Goal: Task Accomplishment & Management: Manage account settings

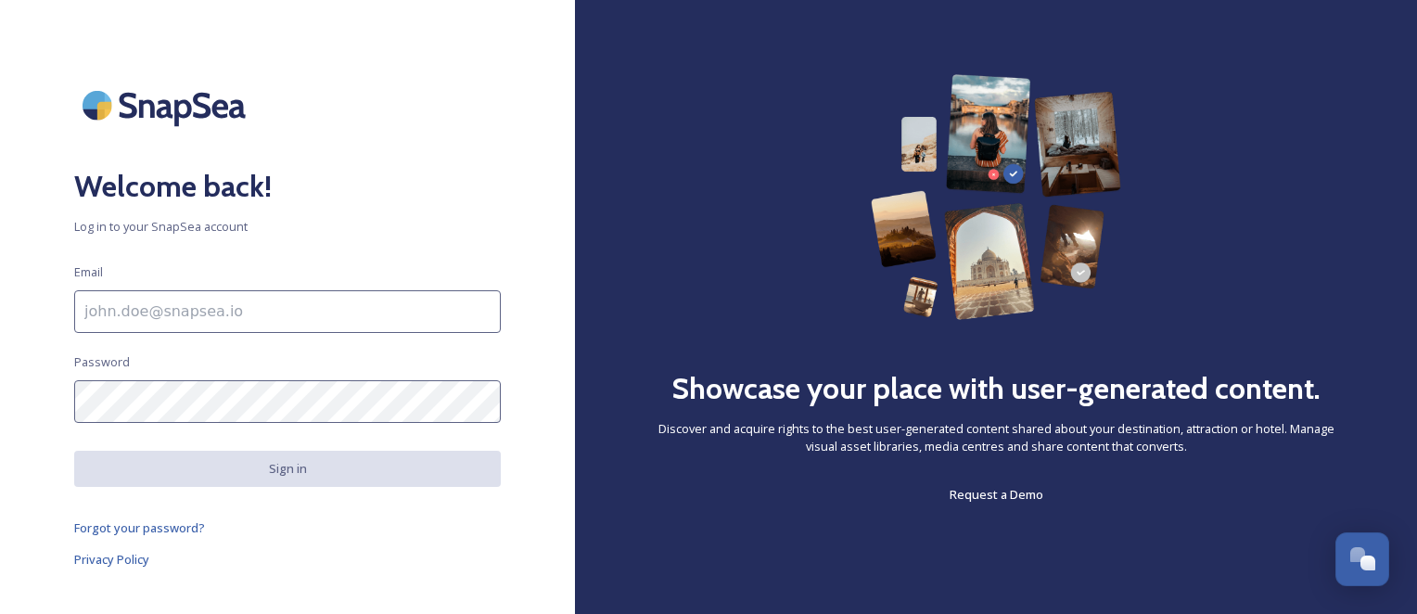
click at [289, 319] on input at bounding box center [287, 311] width 426 height 43
paste input "[EMAIL_ADDRESS][DOMAIN_NAME]"
type input "[EMAIL_ADDRESS][DOMAIN_NAME]"
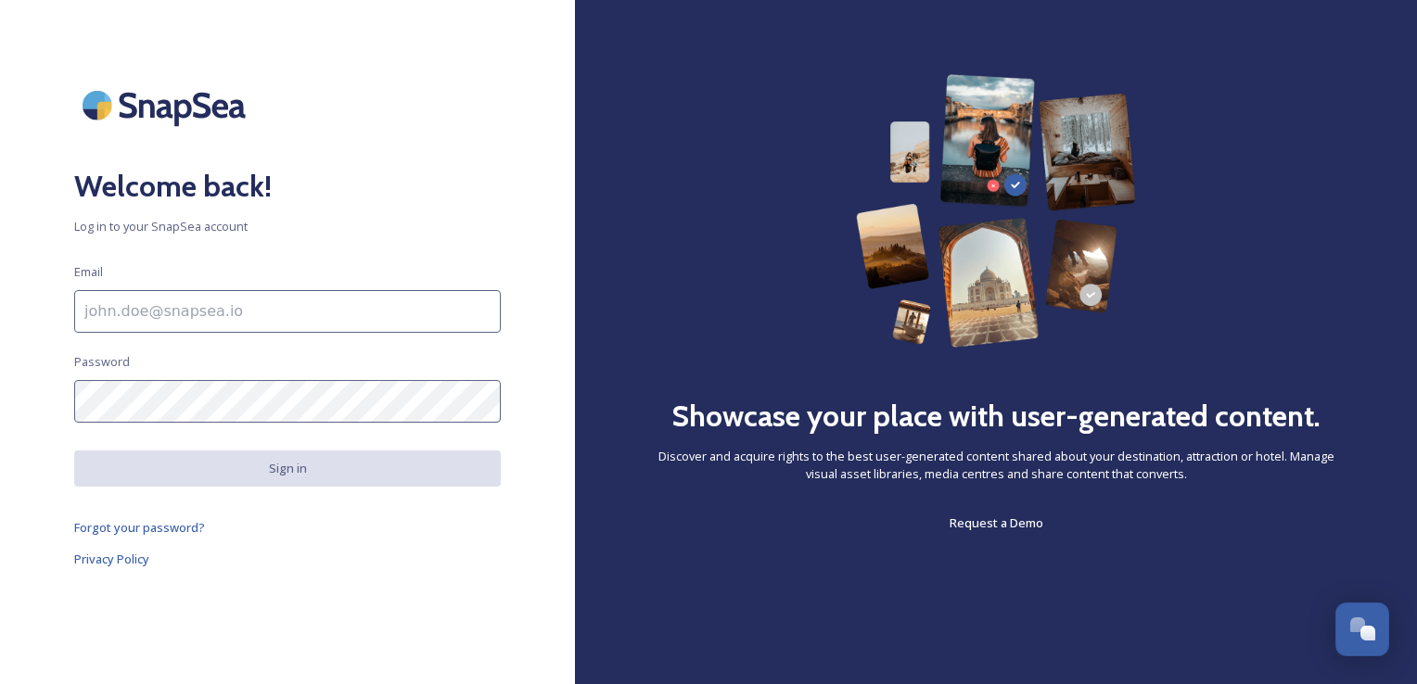
click at [345, 309] on input at bounding box center [287, 311] width 426 height 43
click at [882, 573] on div "Showcase your place with user-generated content. Discover and acquire rights to…" at bounding box center [996, 342] width 842 height 684
click at [313, 310] on input "lne" at bounding box center [287, 311] width 426 height 43
type input "l"
paste input ": [EMAIL_ADDRESS][DOMAIN_NAME]"
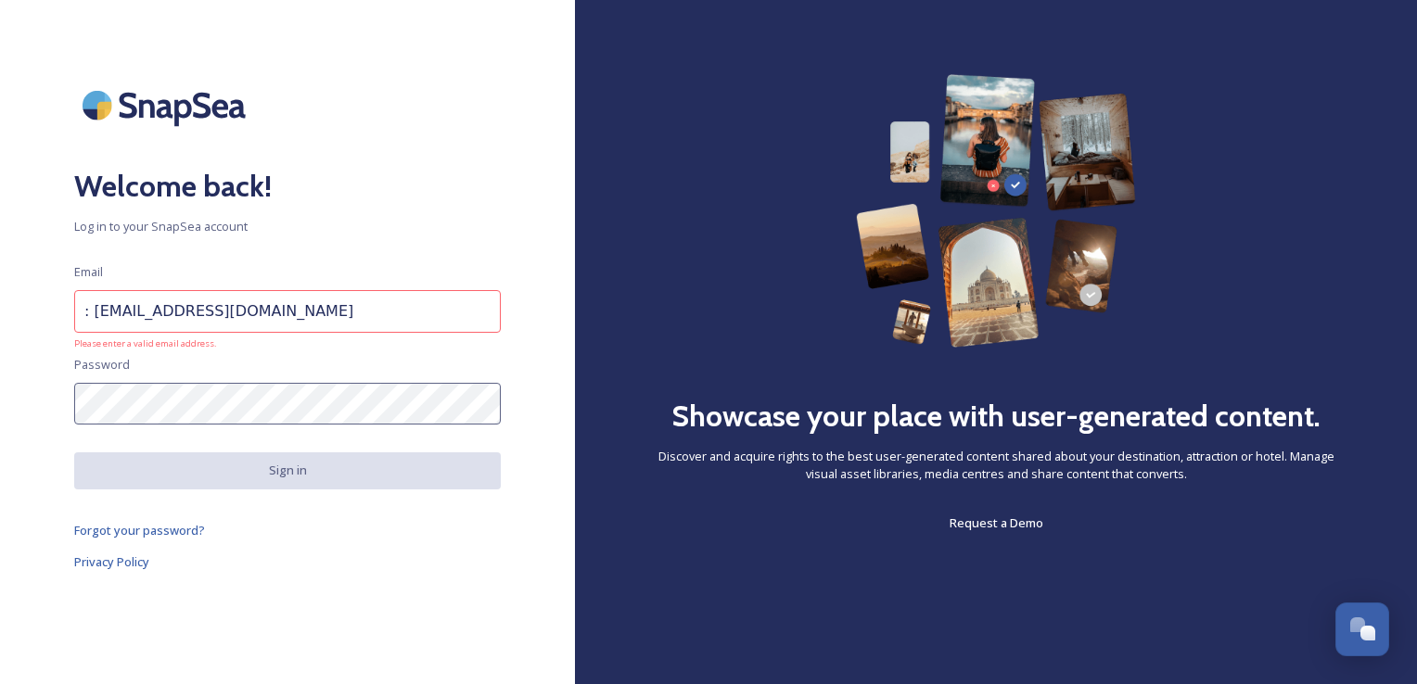
click at [85, 312] on input ": [EMAIL_ADDRESS][DOMAIN_NAME]" at bounding box center [287, 311] width 426 height 43
click at [89, 313] on input ": [EMAIL_ADDRESS][DOMAIN_NAME]" at bounding box center [287, 311] width 426 height 43
type input "[EMAIL_ADDRESS][DOMAIN_NAME]"
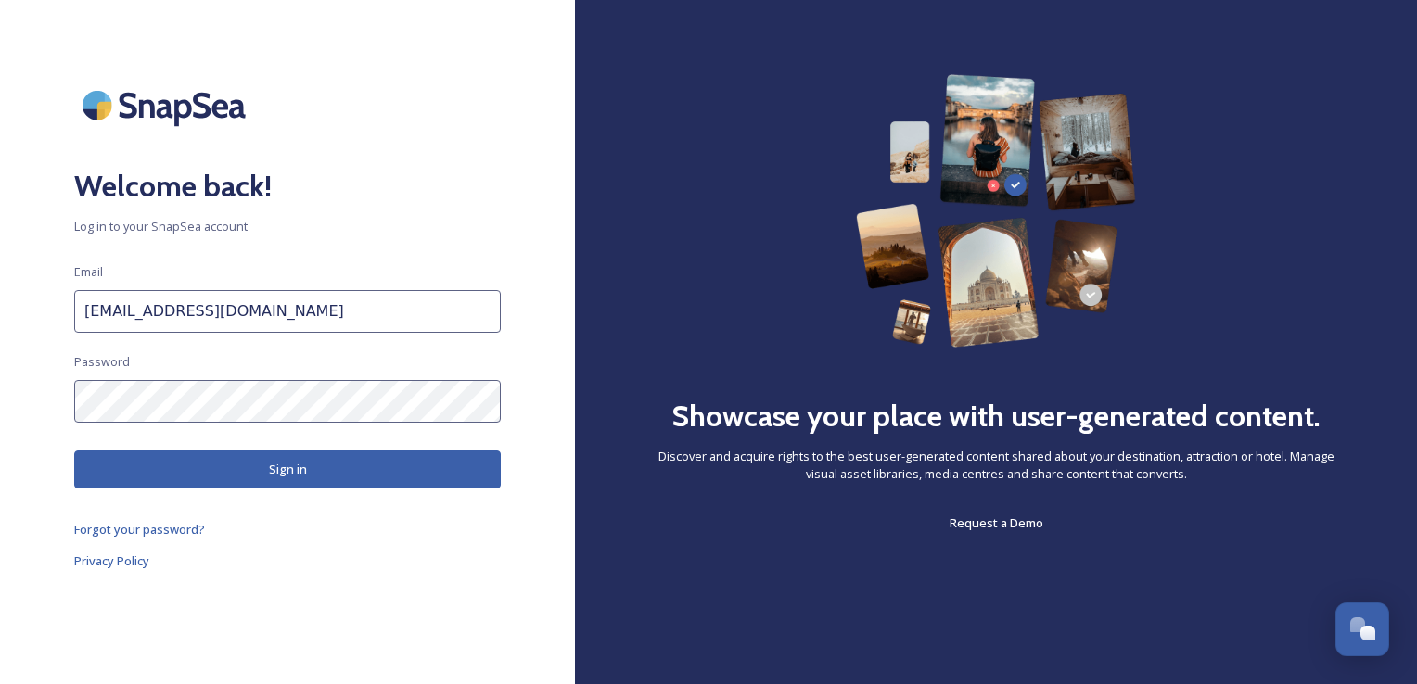
click at [400, 480] on button "Sign in" at bounding box center [287, 470] width 426 height 38
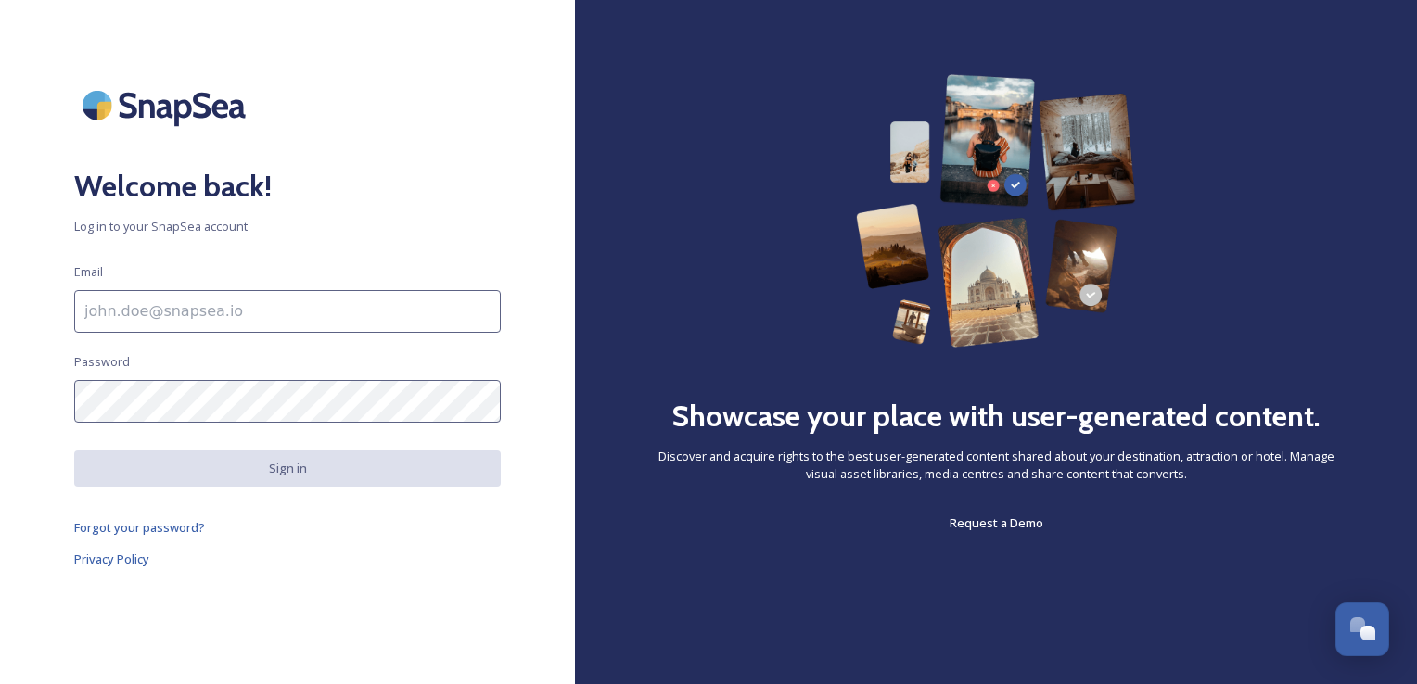
click at [472, 321] on input at bounding box center [287, 311] width 426 height 43
paste input ": [EMAIL_ADDRESS][DOMAIN_NAME]"
click at [89, 313] on input ": [EMAIL_ADDRESS][DOMAIN_NAME]" at bounding box center [287, 311] width 426 height 43
type input "[EMAIL_ADDRESS][DOMAIN_NAME]"
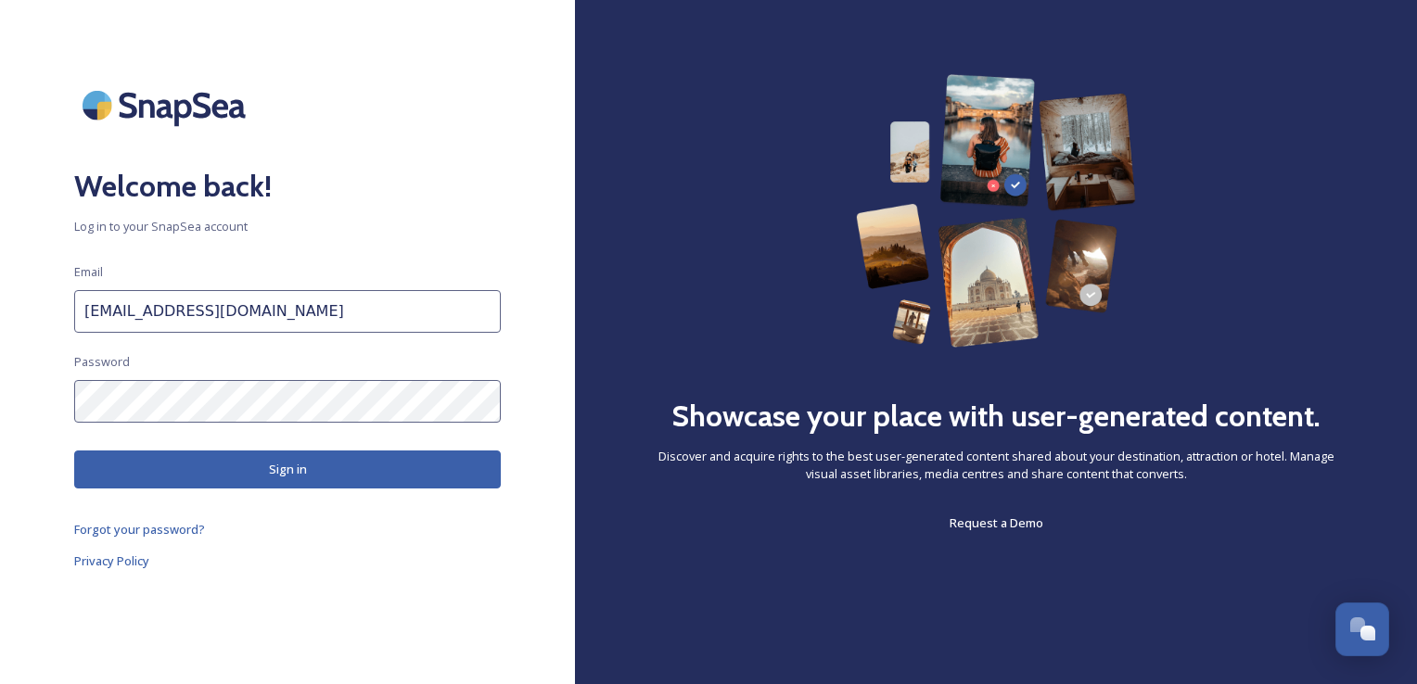
click at [385, 482] on button "Sign in" at bounding box center [287, 470] width 426 height 38
drag, startPoint x: 265, startPoint y: 473, endPoint x: 397, endPoint y: 535, distance: 145.6
click at [397, 535] on div "Welcome back! Log in to your SnapSea account Email [EMAIL_ADDRESS][DOMAIN_NAME]…" at bounding box center [287, 342] width 575 height 536
click at [310, 464] on button "Sign in" at bounding box center [287, 470] width 426 height 38
click at [261, 469] on button "Sign in" at bounding box center [287, 470] width 426 height 38
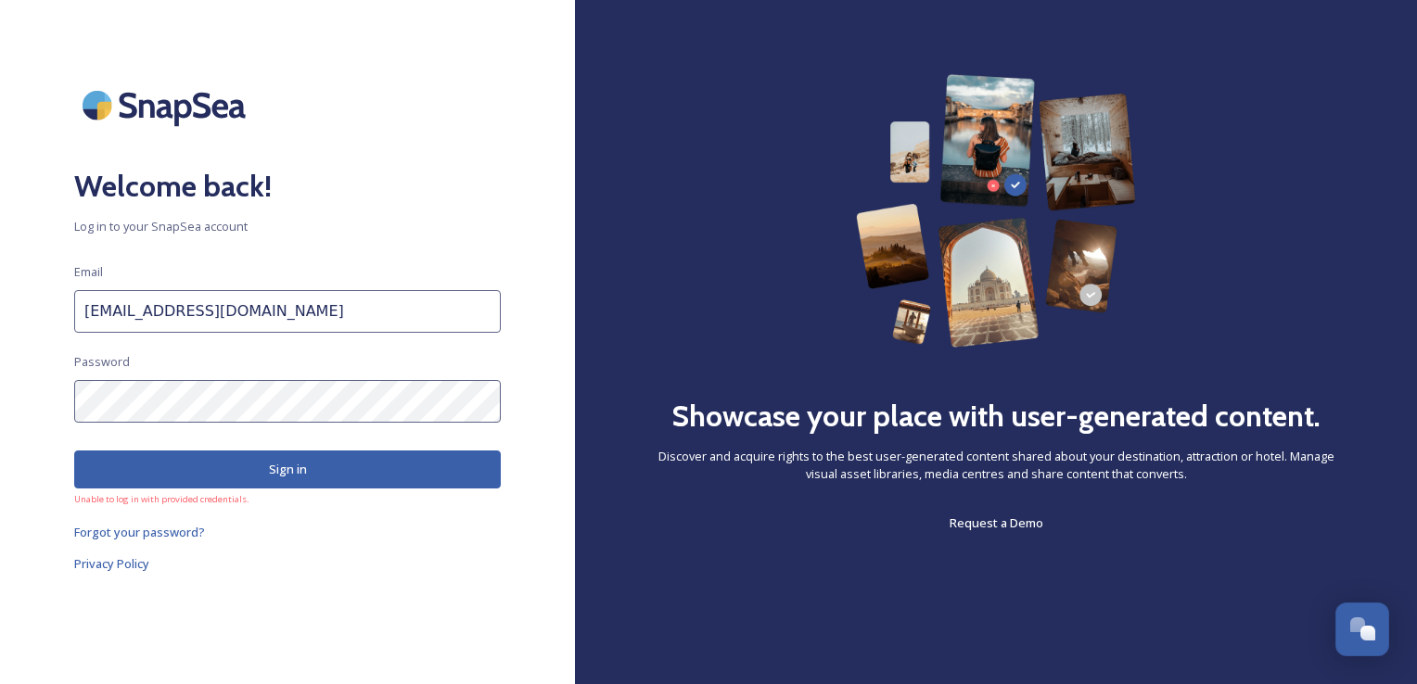
click at [54, 388] on div "Welcome back! Log in to your SnapSea account Email [EMAIL_ADDRESS][DOMAIN_NAME]…" at bounding box center [287, 342] width 575 height 536
click at [211, 470] on button "Sign in" at bounding box center [287, 470] width 426 height 38
click at [15, 406] on div "Welcome back! Log in to your SnapSea account Email [EMAIL_ADDRESS][DOMAIN_NAME]…" at bounding box center [287, 342] width 575 height 536
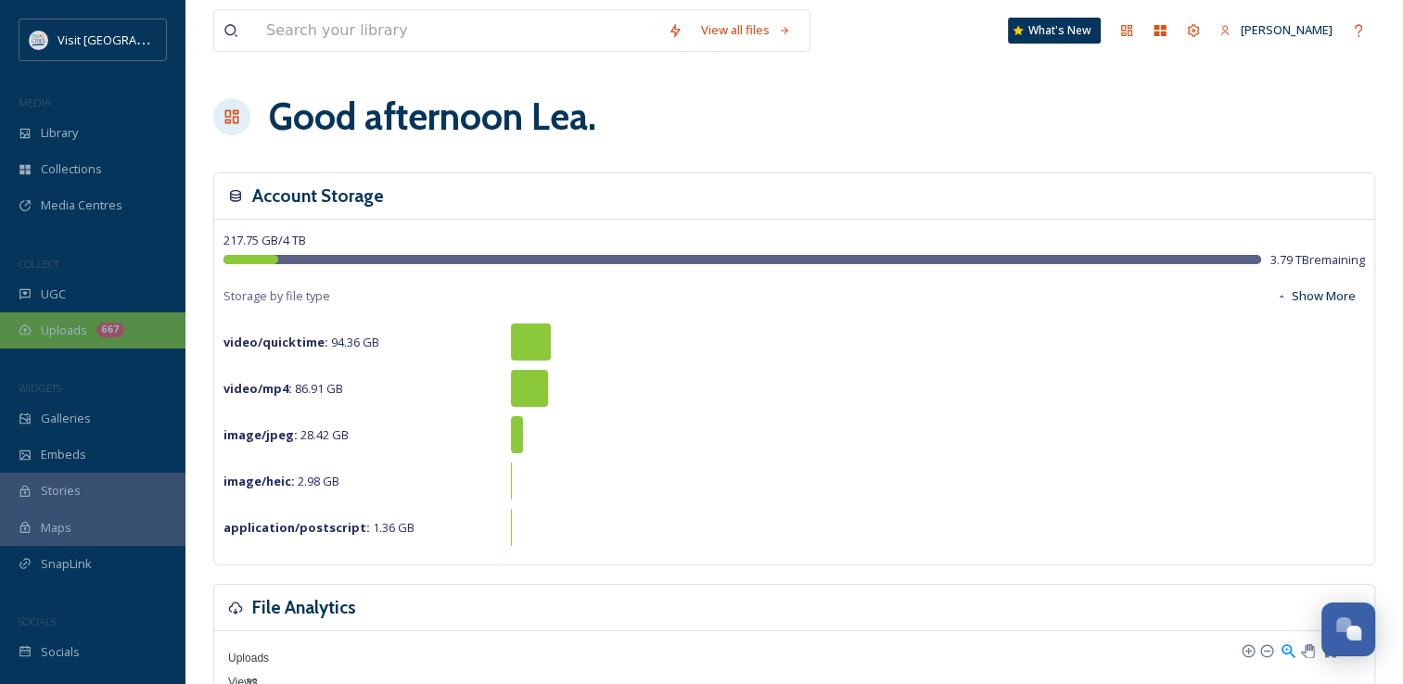
click at [109, 332] on div "667" at bounding box center [110, 330] width 28 height 15
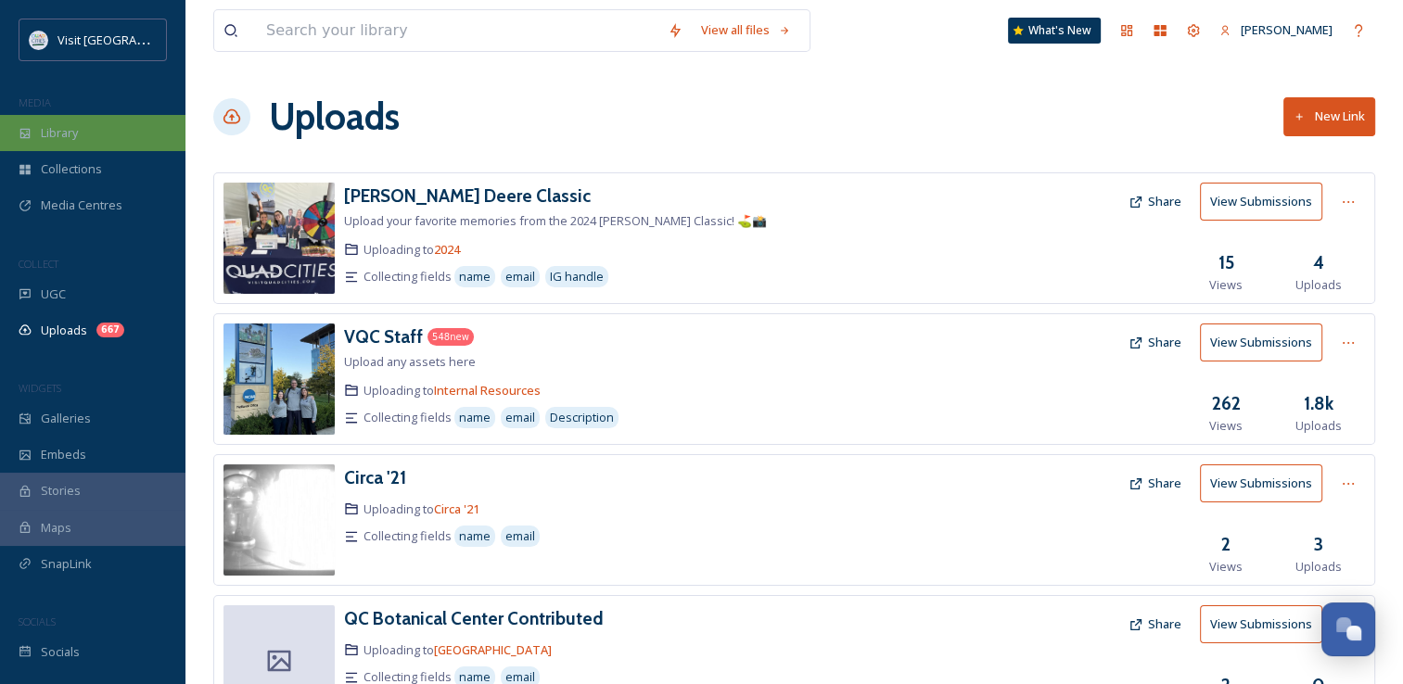
click at [63, 121] on div "Library" at bounding box center [92, 133] width 185 height 36
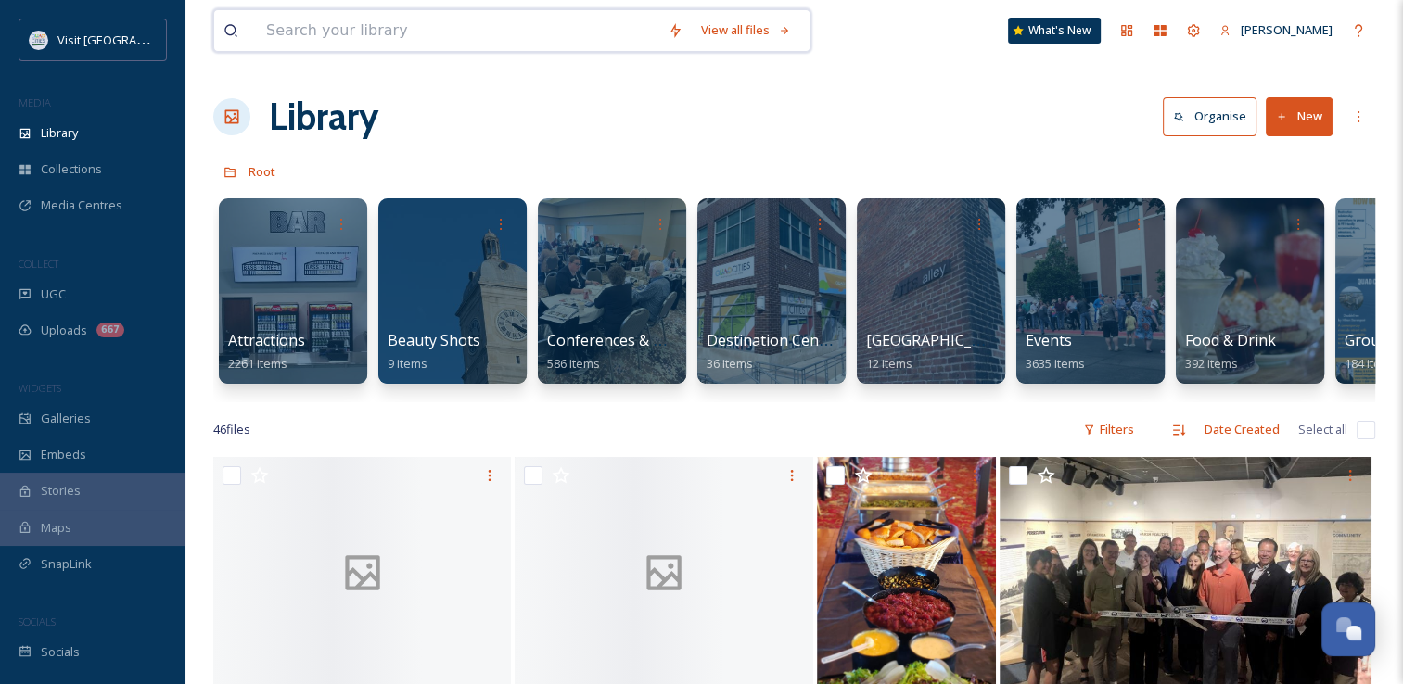
click at [386, 18] on input at bounding box center [457, 30] width 401 height 41
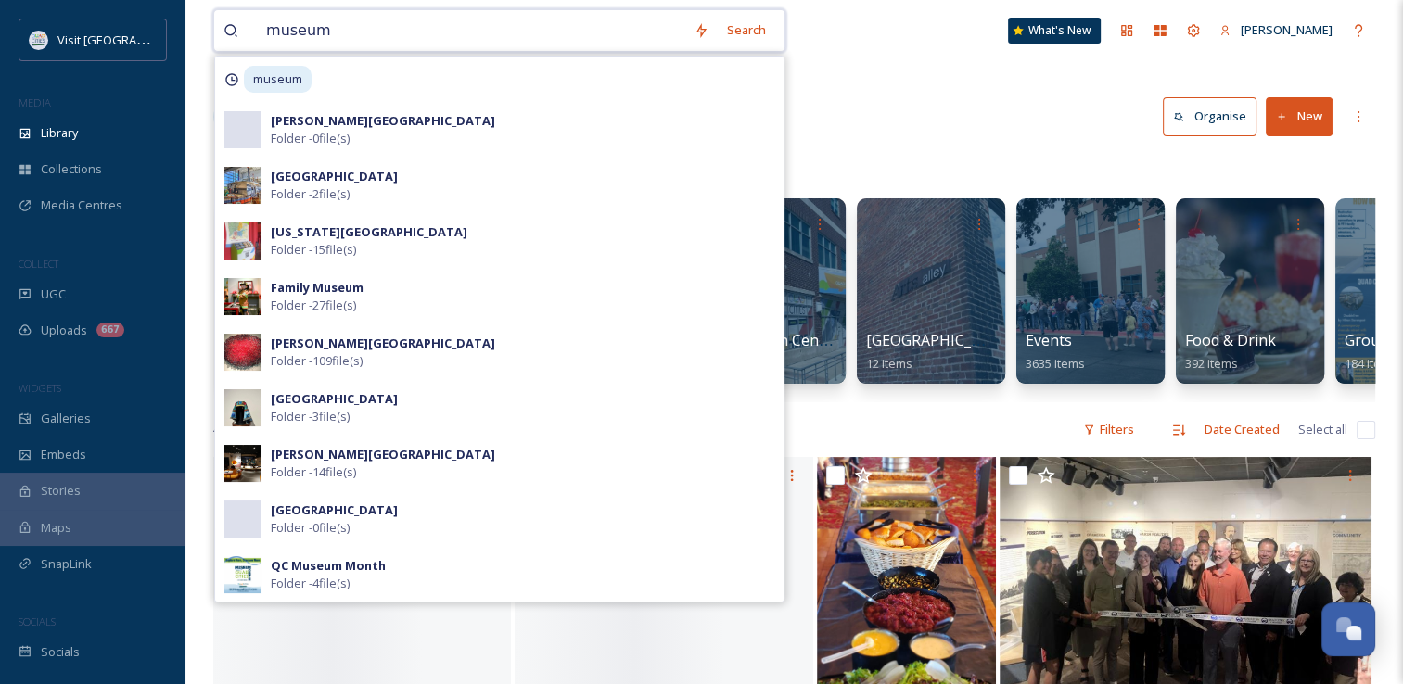
type input "museum"
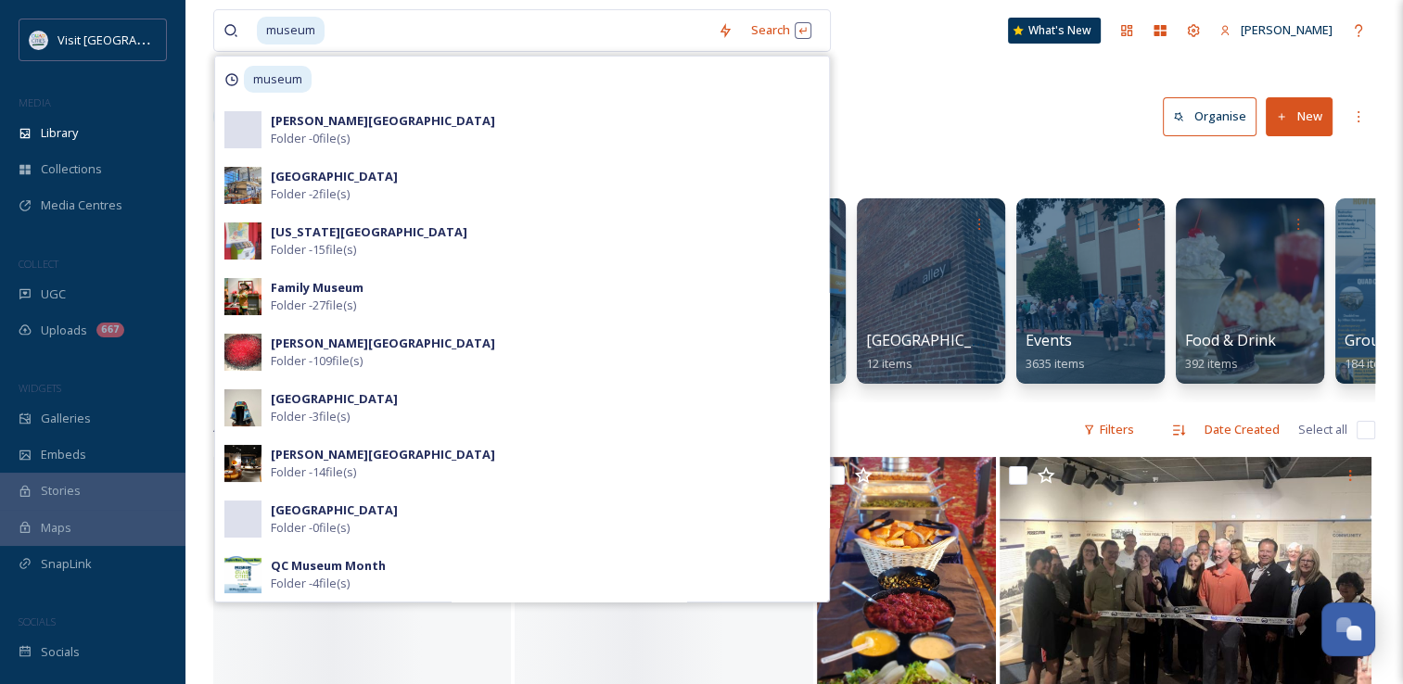
click at [955, 124] on div "Library Organise New" at bounding box center [794, 117] width 1162 height 56
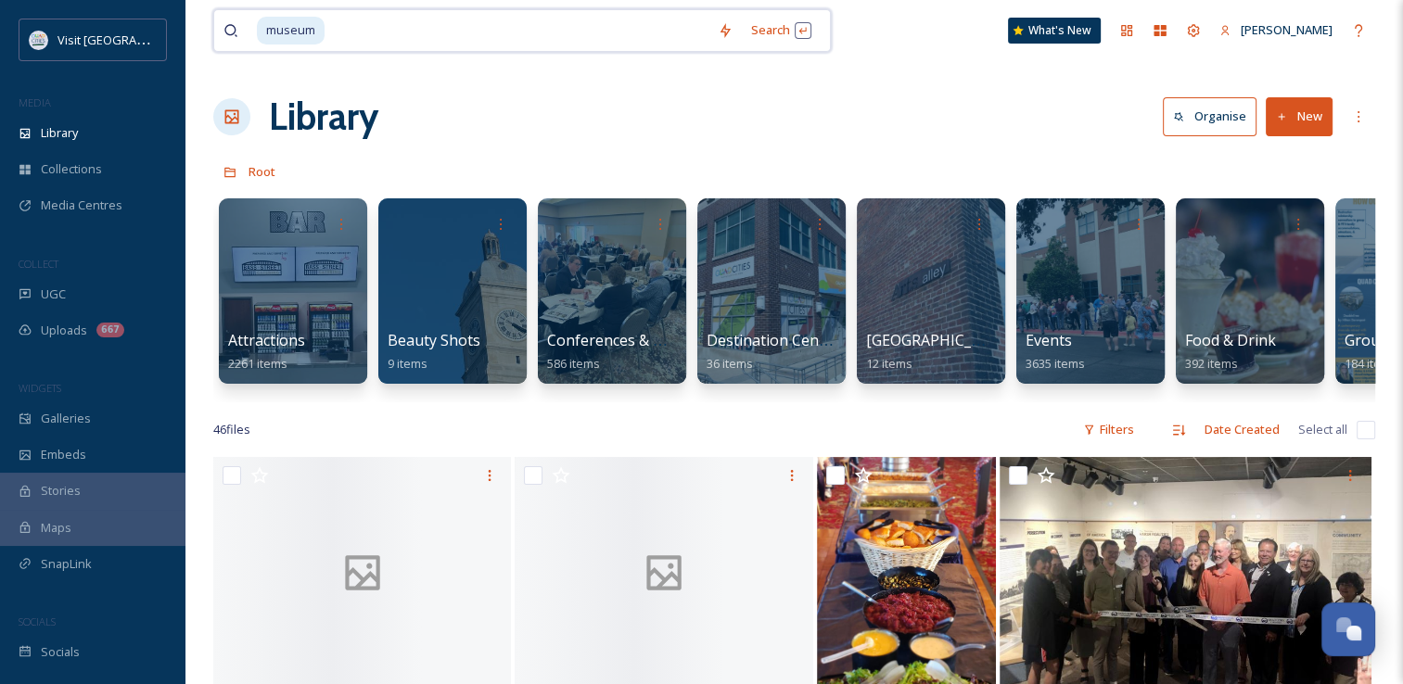
click at [337, 39] on input at bounding box center [517, 30] width 382 height 41
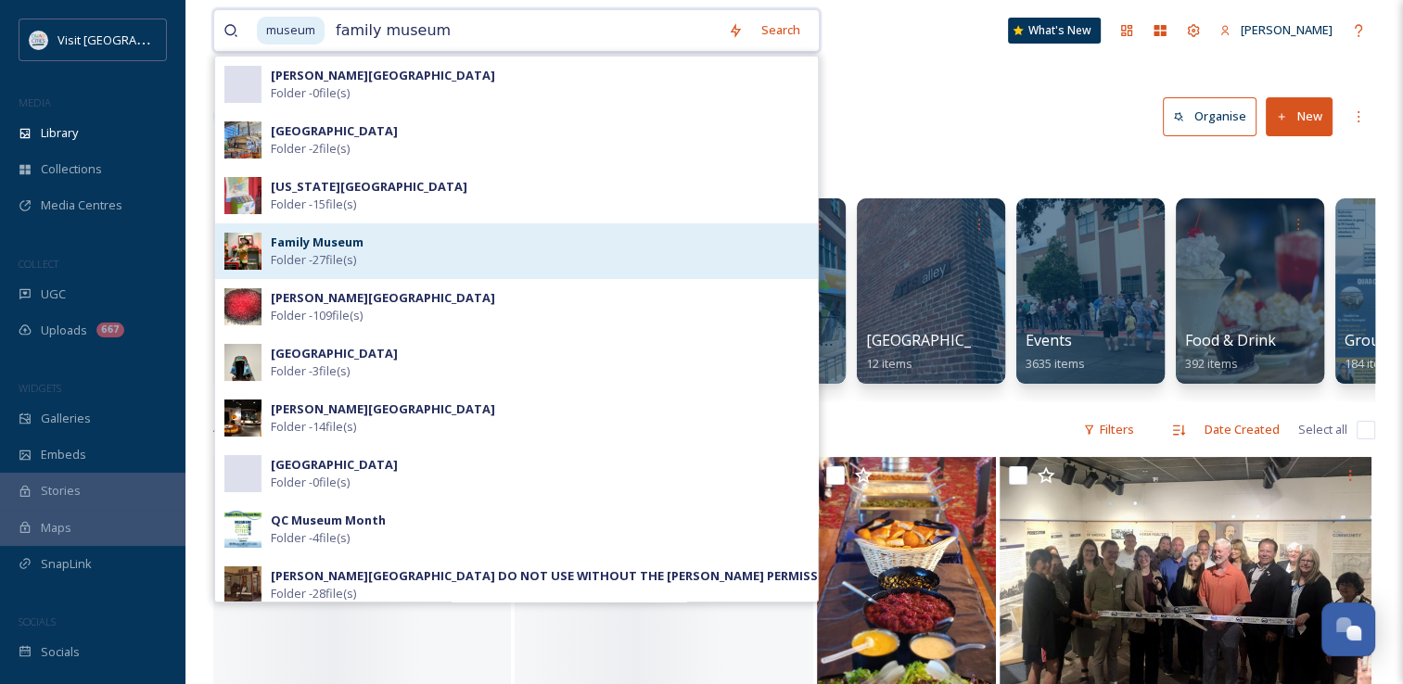
type input "family museum"
click at [362, 246] on strong "Family Museum" at bounding box center [317, 242] width 93 height 17
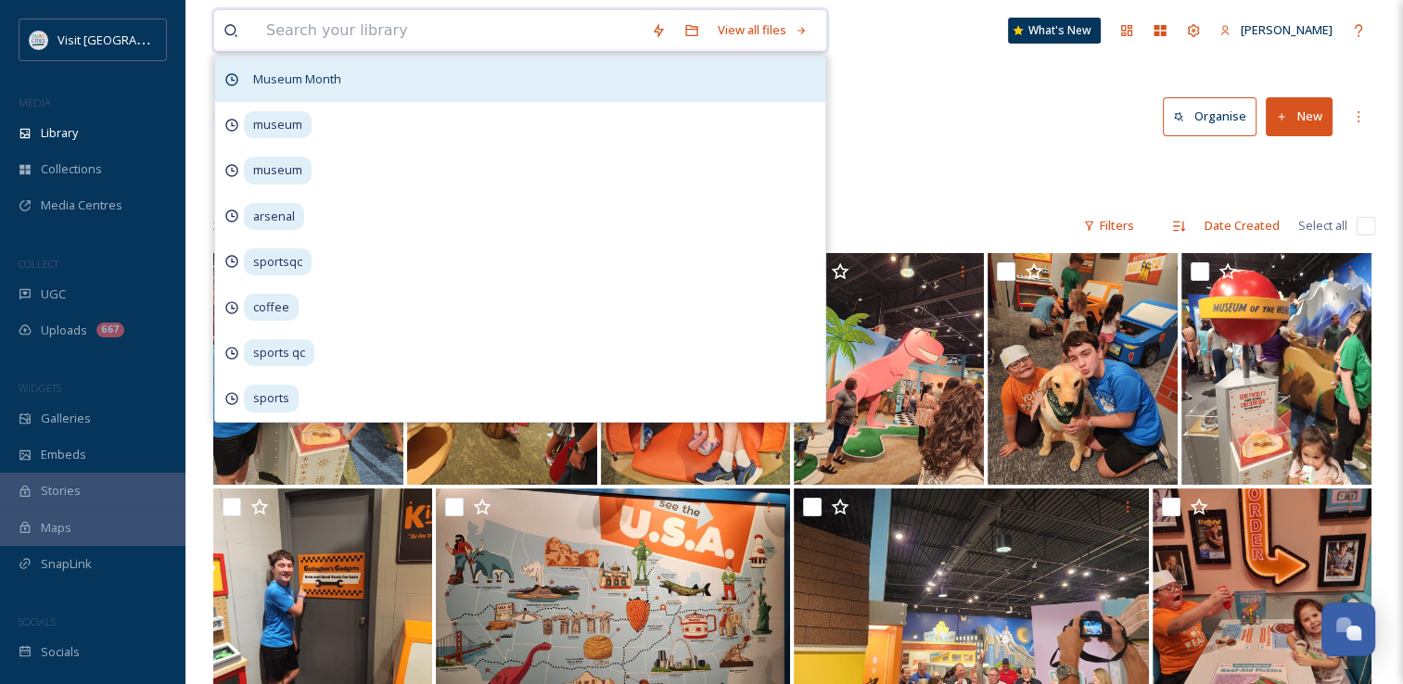
drag, startPoint x: 330, startPoint y: 50, endPoint x: 293, endPoint y: 98, distance: 60.8
click at [293, 52] on div "View all files Museum Month museum museum arsenal sportsqc coffee sports qc spo…" at bounding box center [520, 30] width 614 height 43
click at [293, 98] on div "Museum Month" at bounding box center [520, 79] width 610 height 45
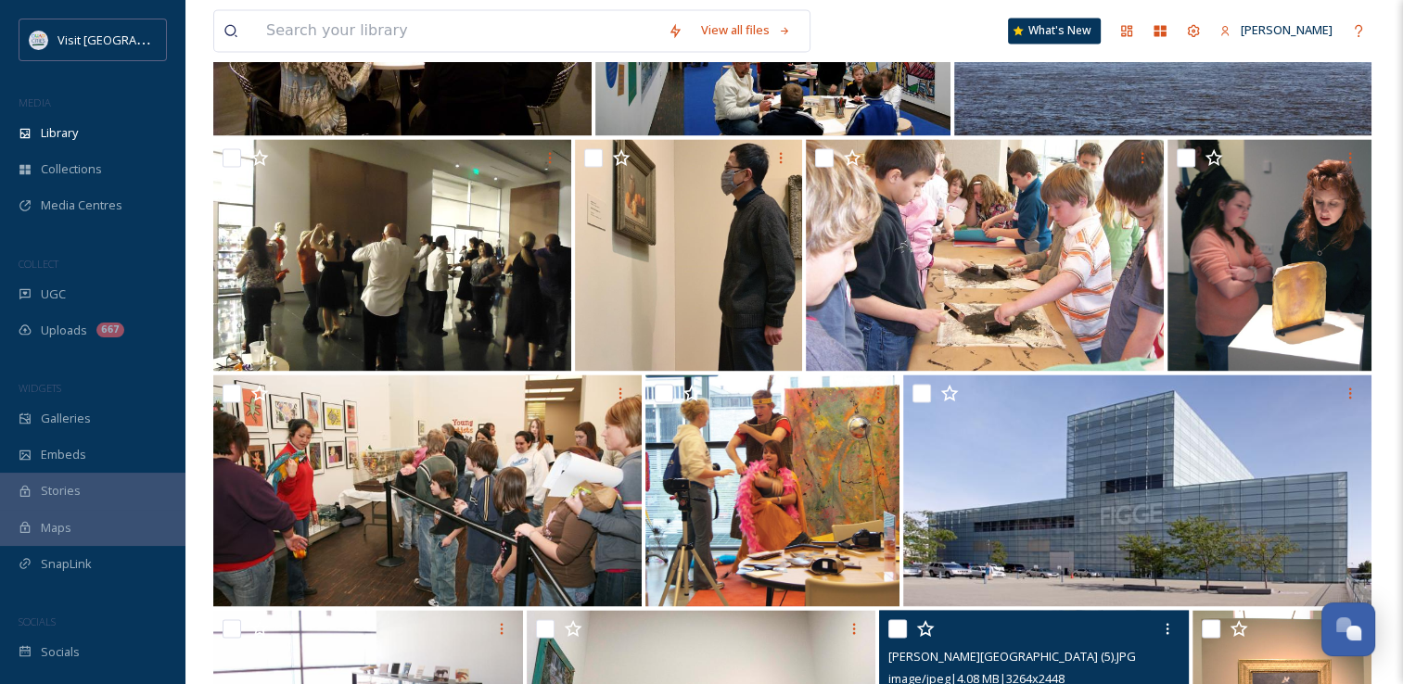
scroll to position [2622, 0]
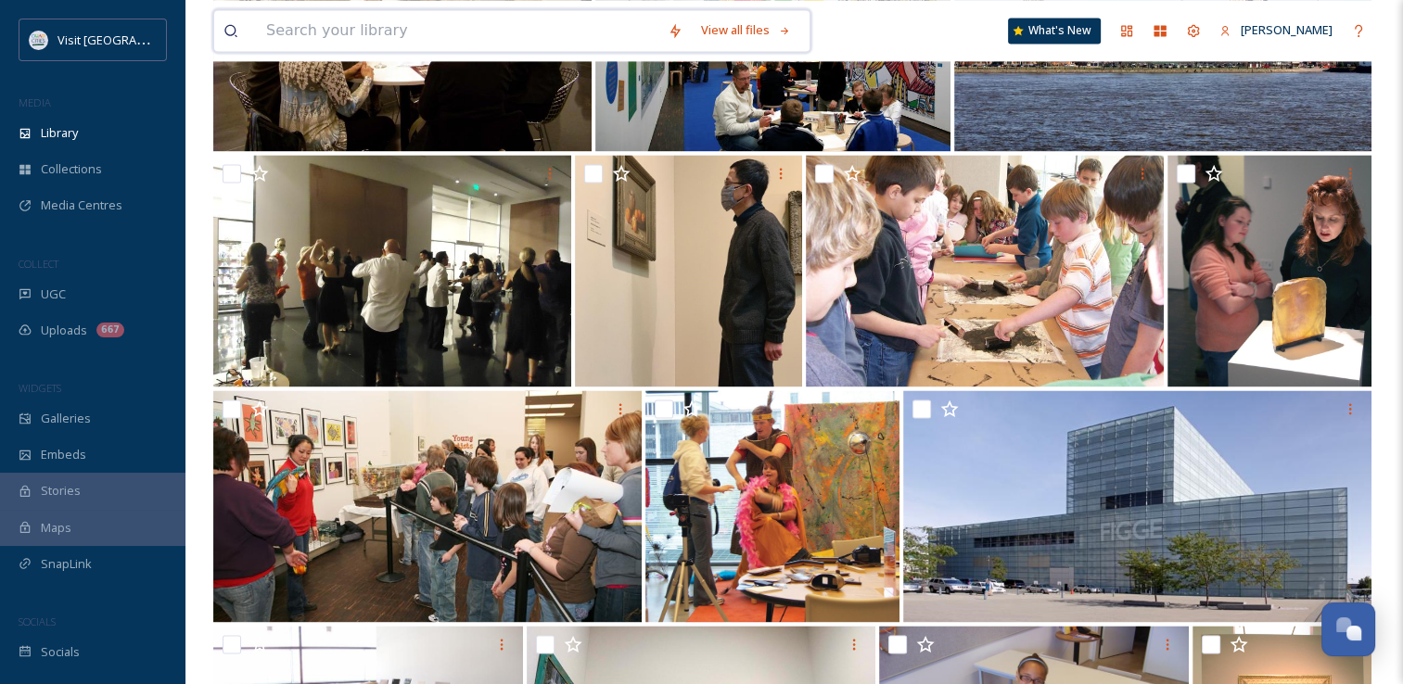
click at [384, 26] on input at bounding box center [457, 30] width 401 height 41
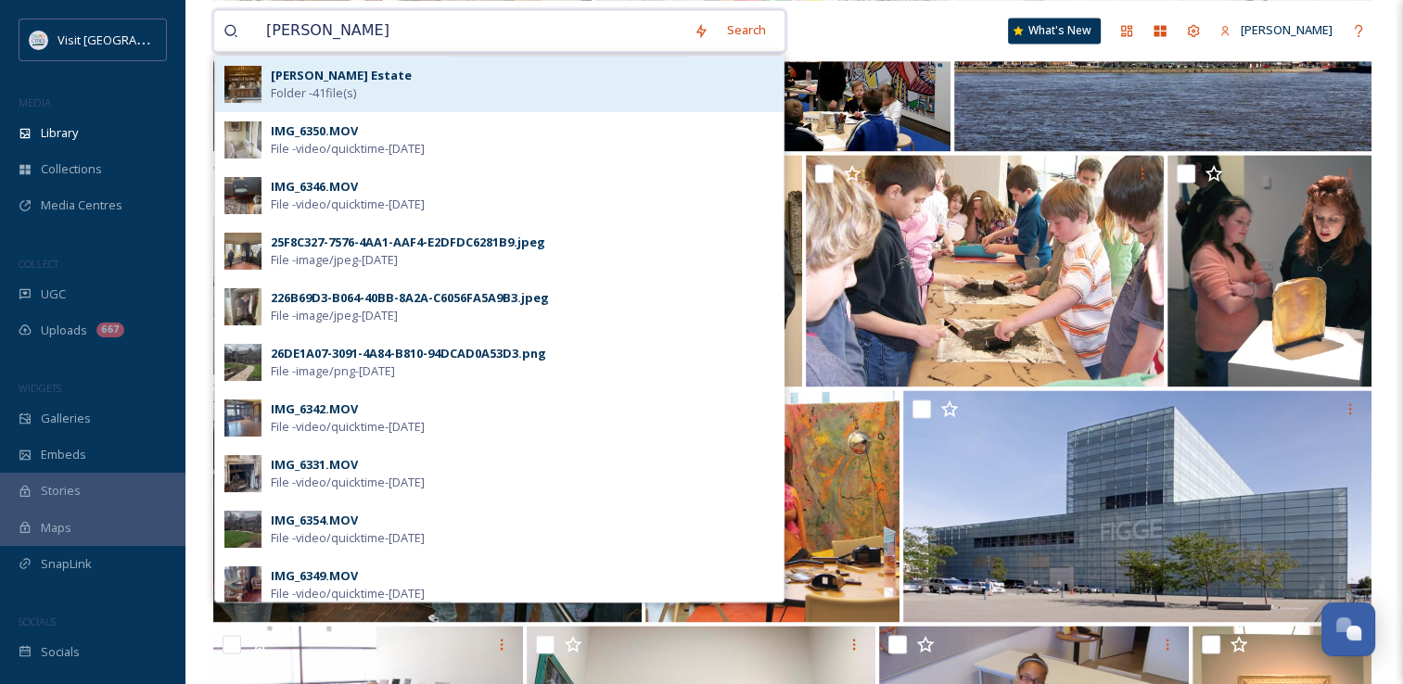
type input "[PERSON_NAME]"
click at [377, 80] on div "[PERSON_NAME] Estate Folder - 41 file(s)" at bounding box center [522, 84] width 503 height 35
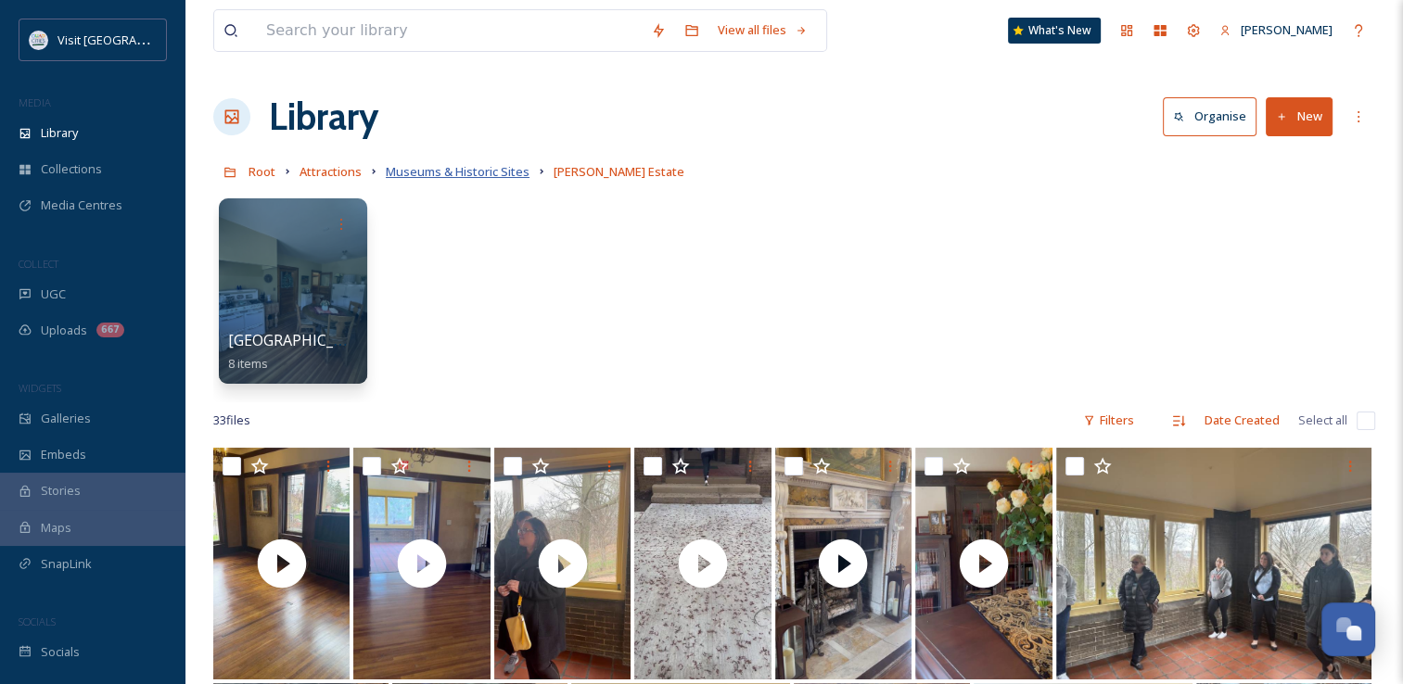
click at [477, 172] on span "Museums & Historic Sites" at bounding box center [458, 171] width 144 height 17
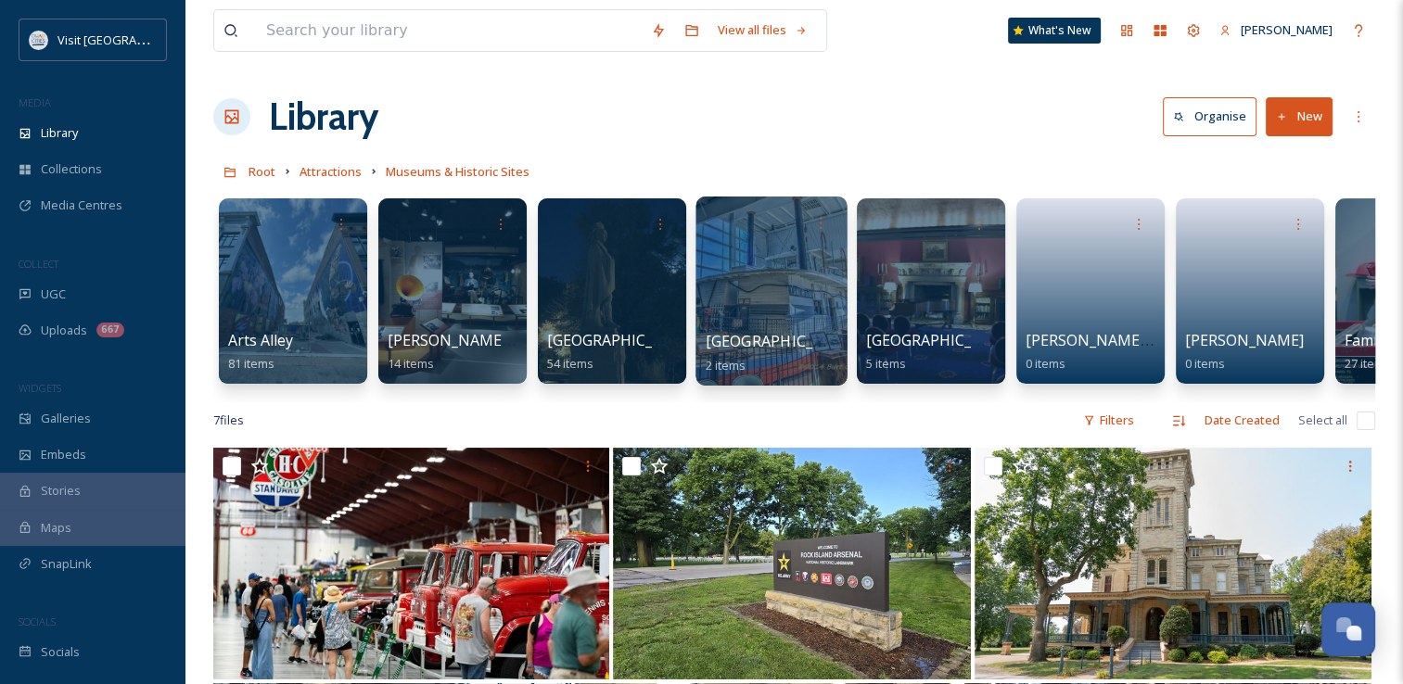
click at [748, 302] on div at bounding box center [770, 291] width 151 height 189
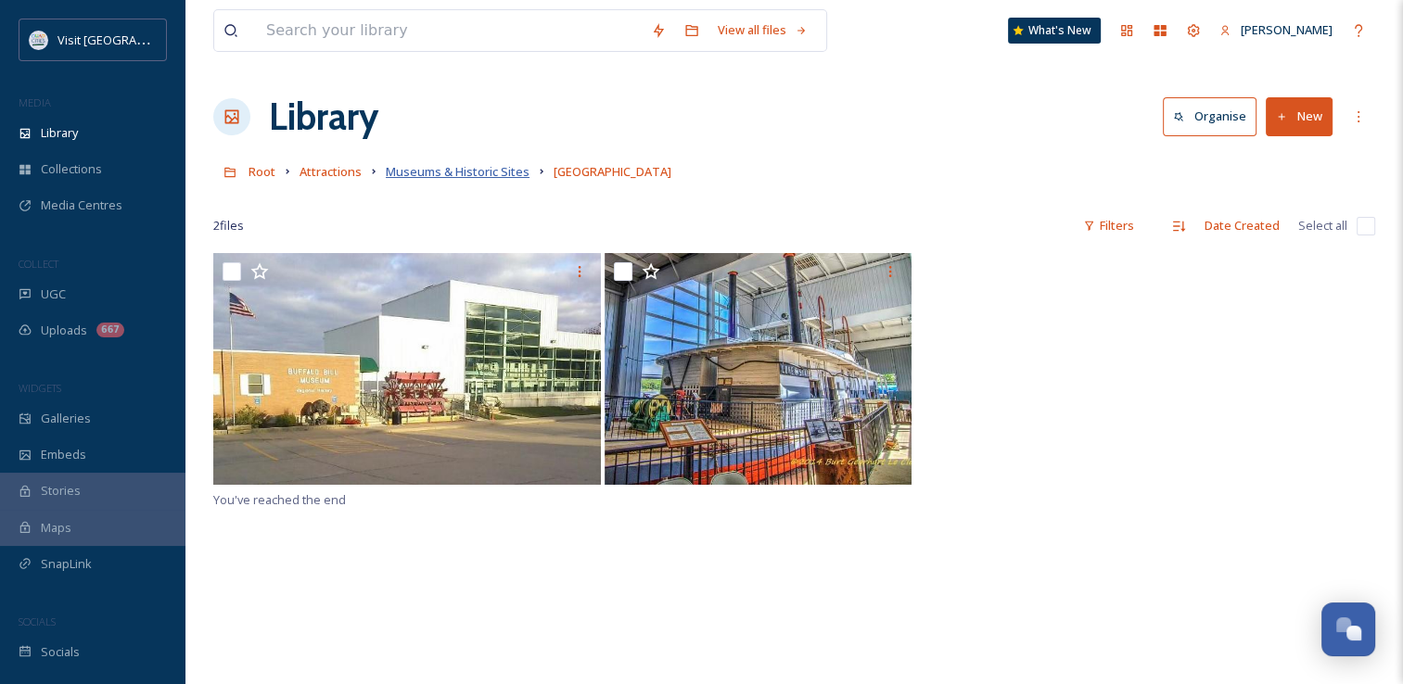
click at [441, 172] on span "Museums & Historic Sites" at bounding box center [458, 171] width 144 height 17
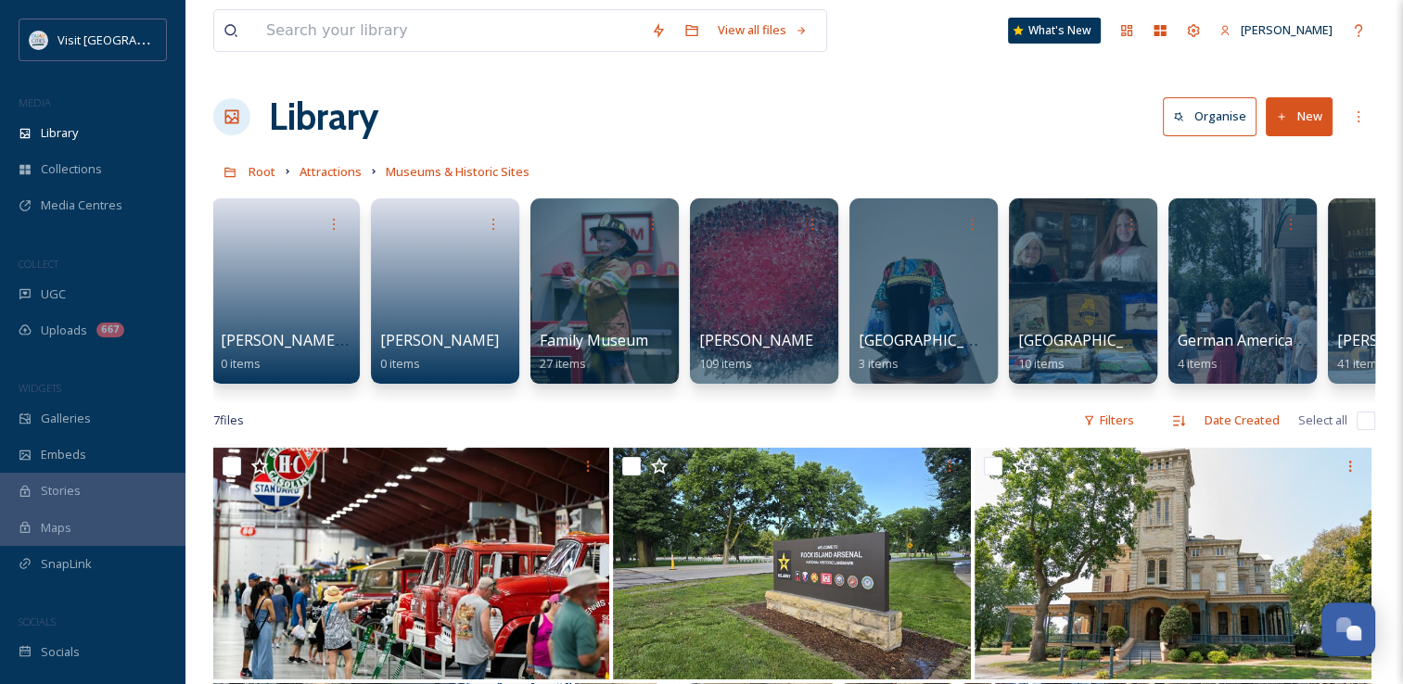
scroll to position [0, 885]
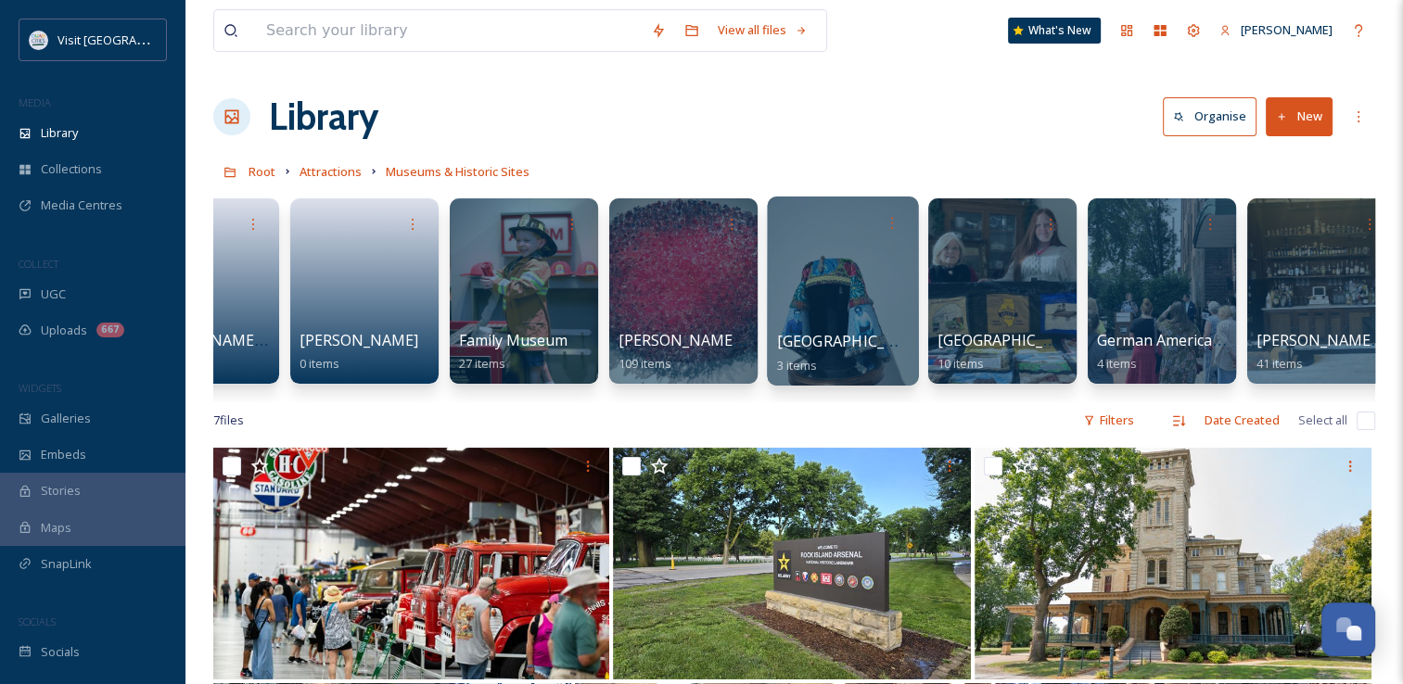
click at [823, 303] on div at bounding box center [842, 291] width 151 height 189
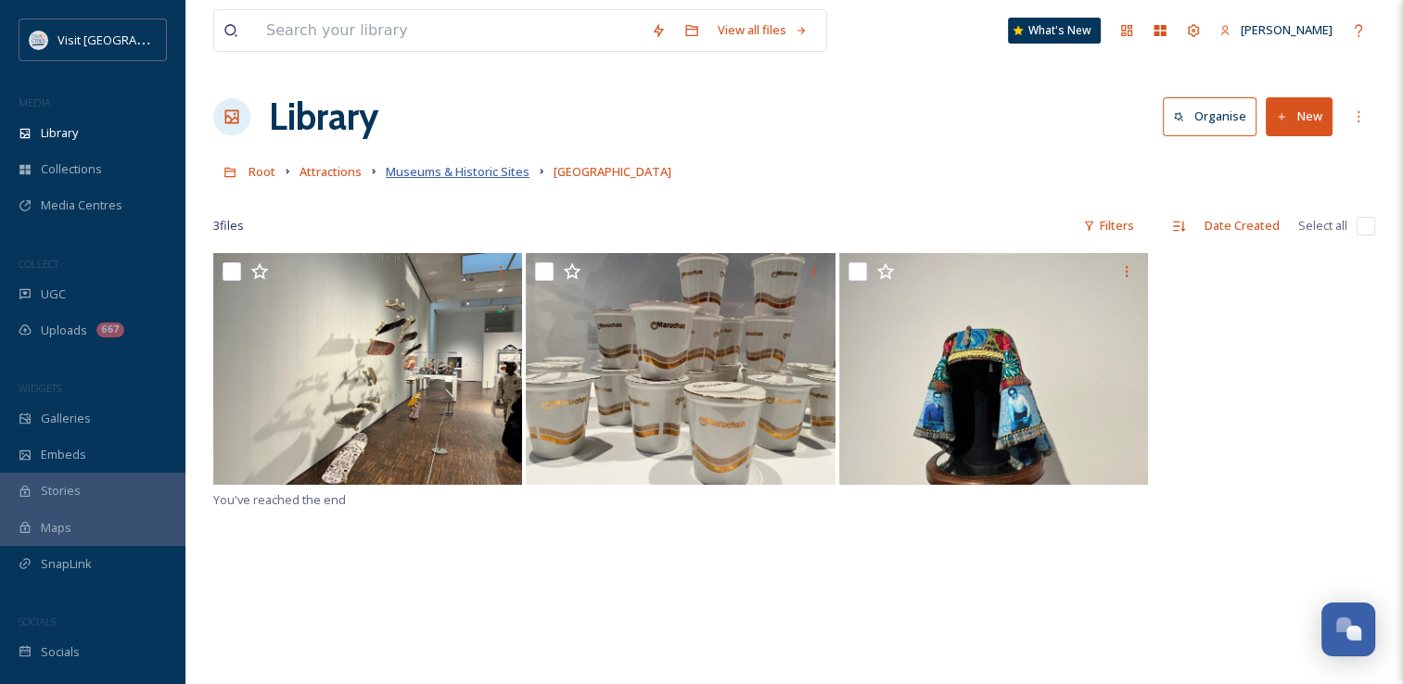
click at [439, 167] on span "Museums & Historic Sites" at bounding box center [458, 171] width 144 height 17
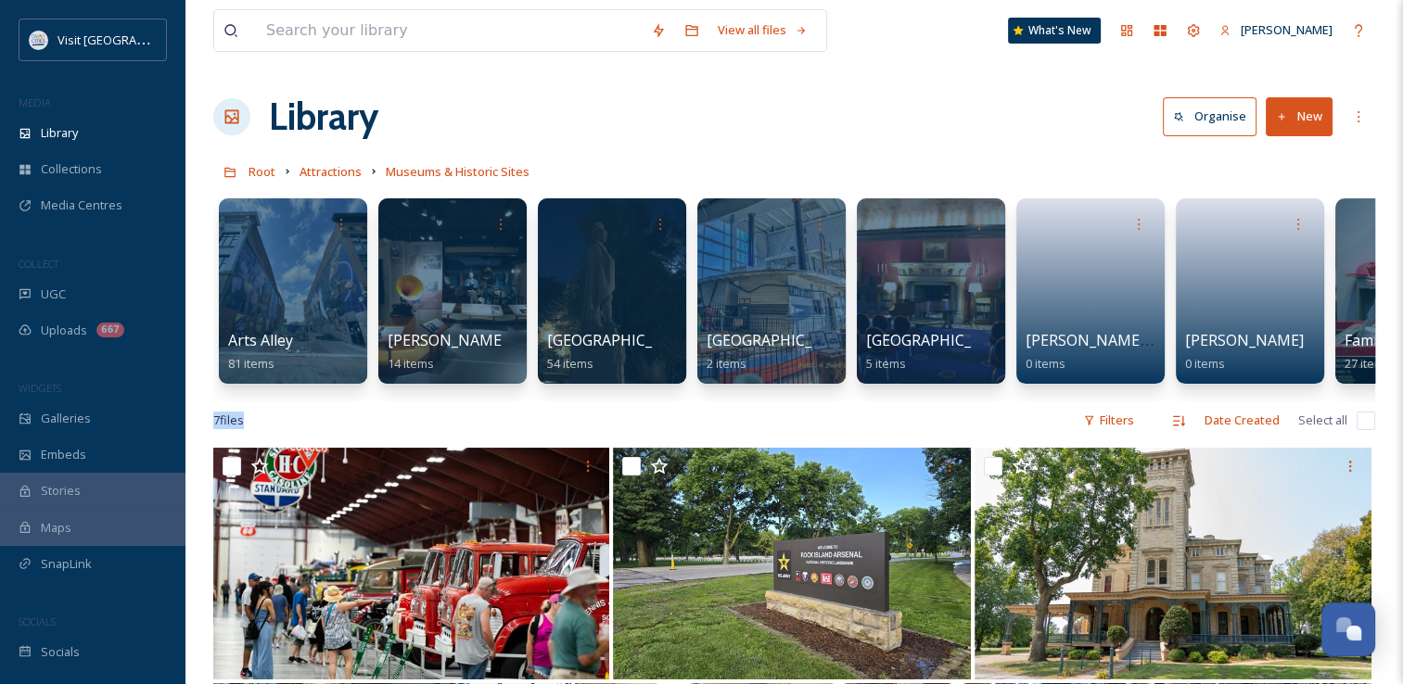
drag, startPoint x: 527, startPoint y: 400, endPoint x: 631, endPoint y: 419, distance: 106.6
click at [631, 419] on div "View all files What's [GEOGRAPHIC_DATA][PERSON_NAME] Organise New Root Attracti…" at bounding box center [793, 588] width 1217 height 1177
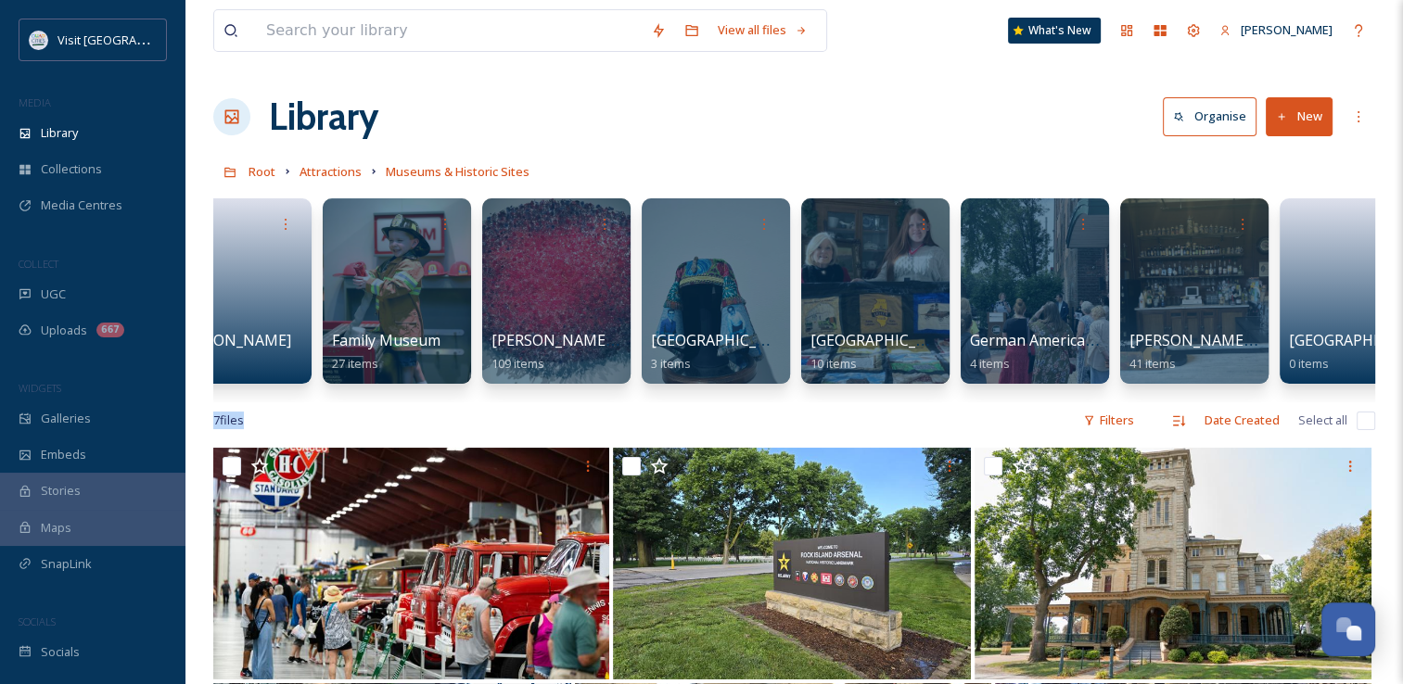
scroll to position [0, 1015]
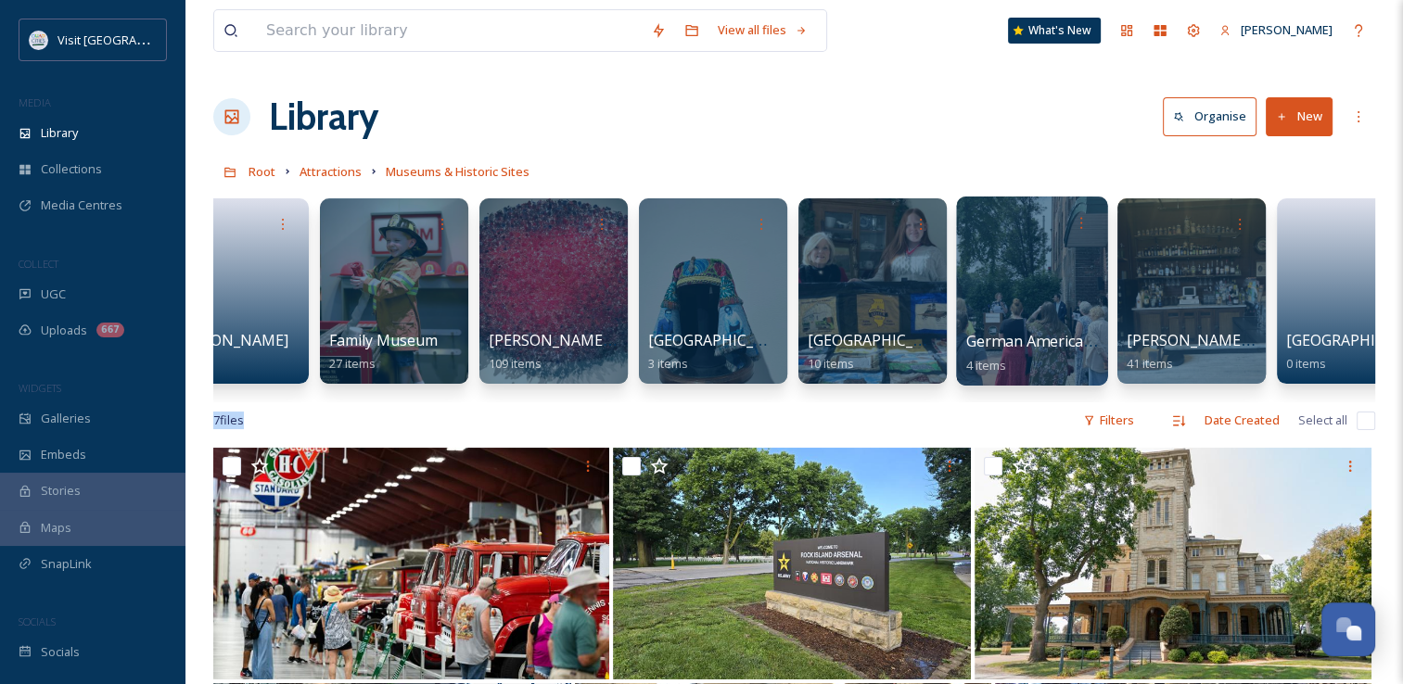
click at [1047, 273] on div at bounding box center [1031, 291] width 151 height 189
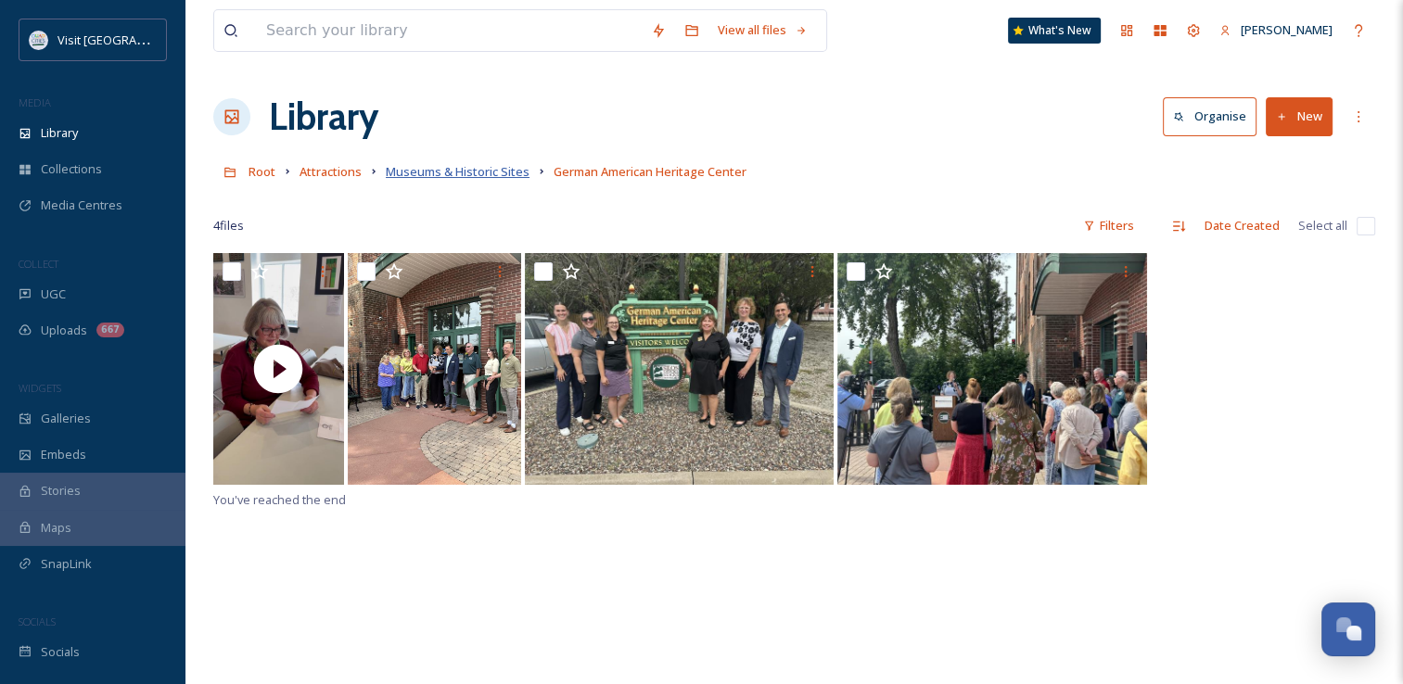
click at [517, 169] on span "Museums & Historic Sites" at bounding box center [458, 171] width 144 height 17
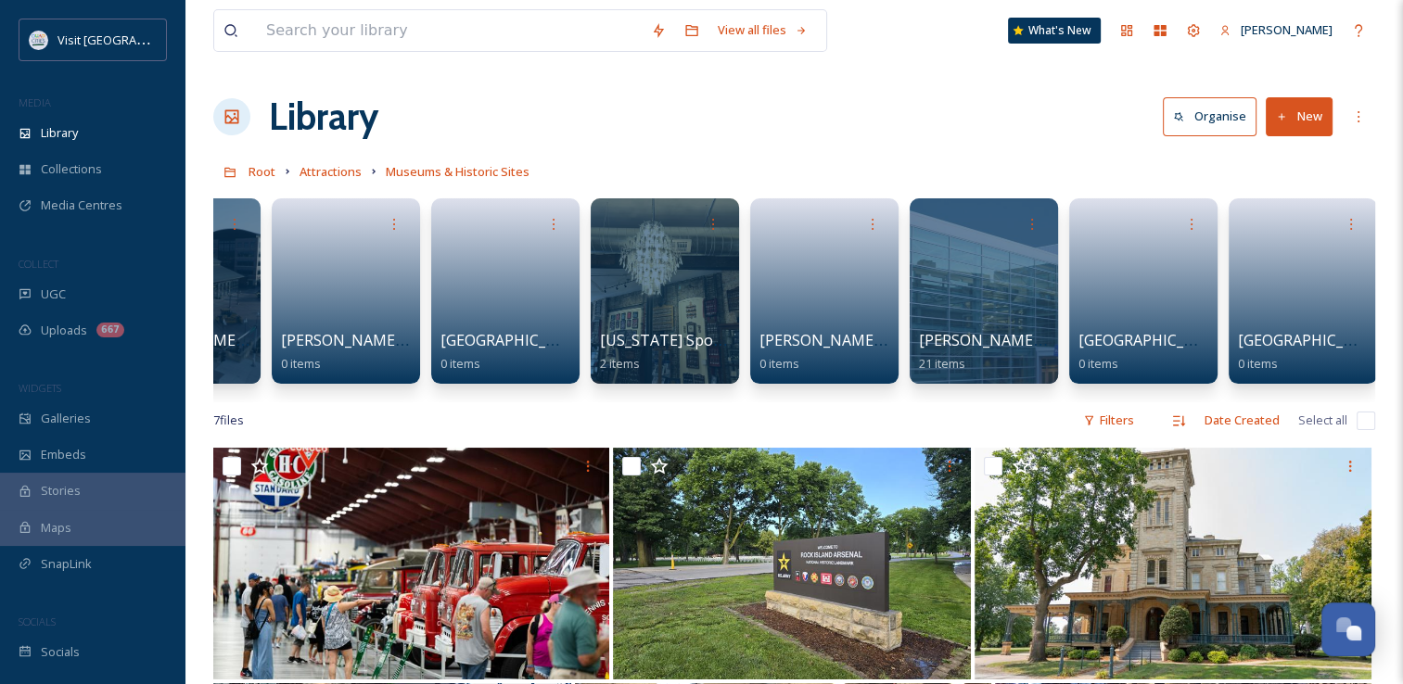
scroll to position [0, 2506]
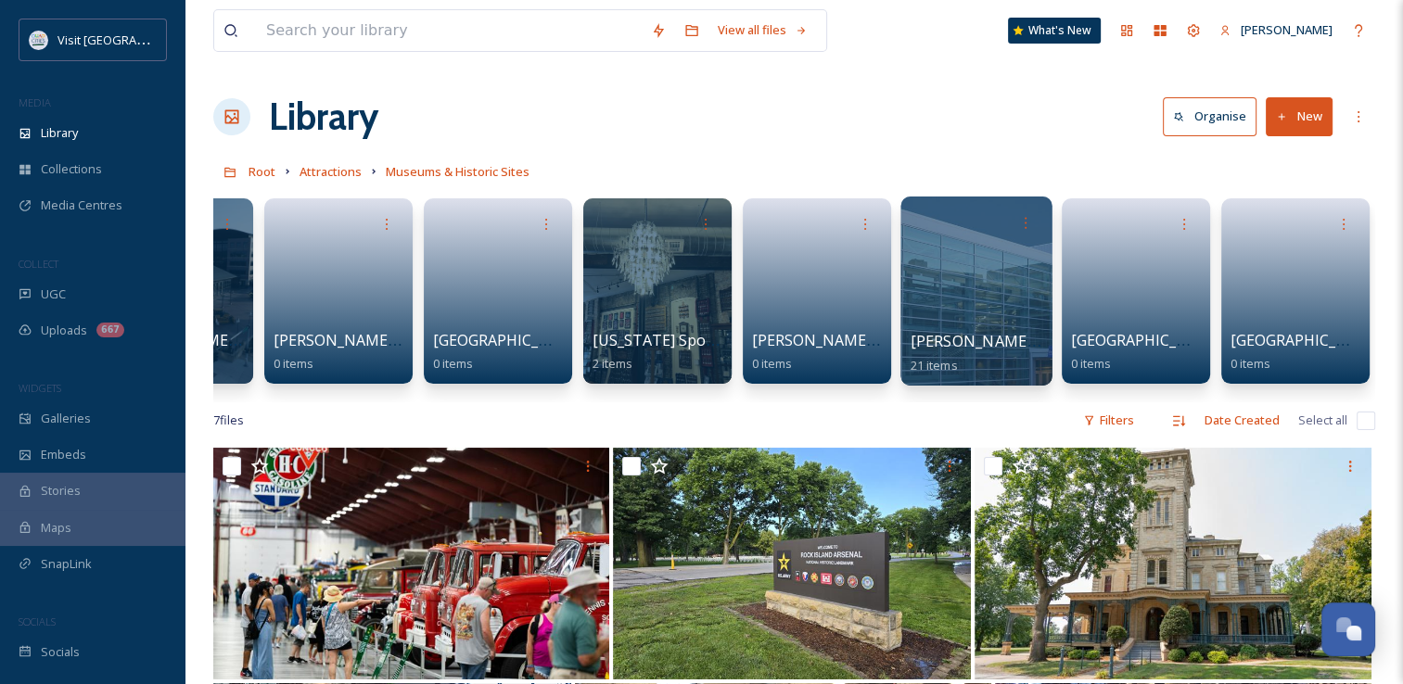
click at [973, 268] on div at bounding box center [975, 291] width 151 height 189
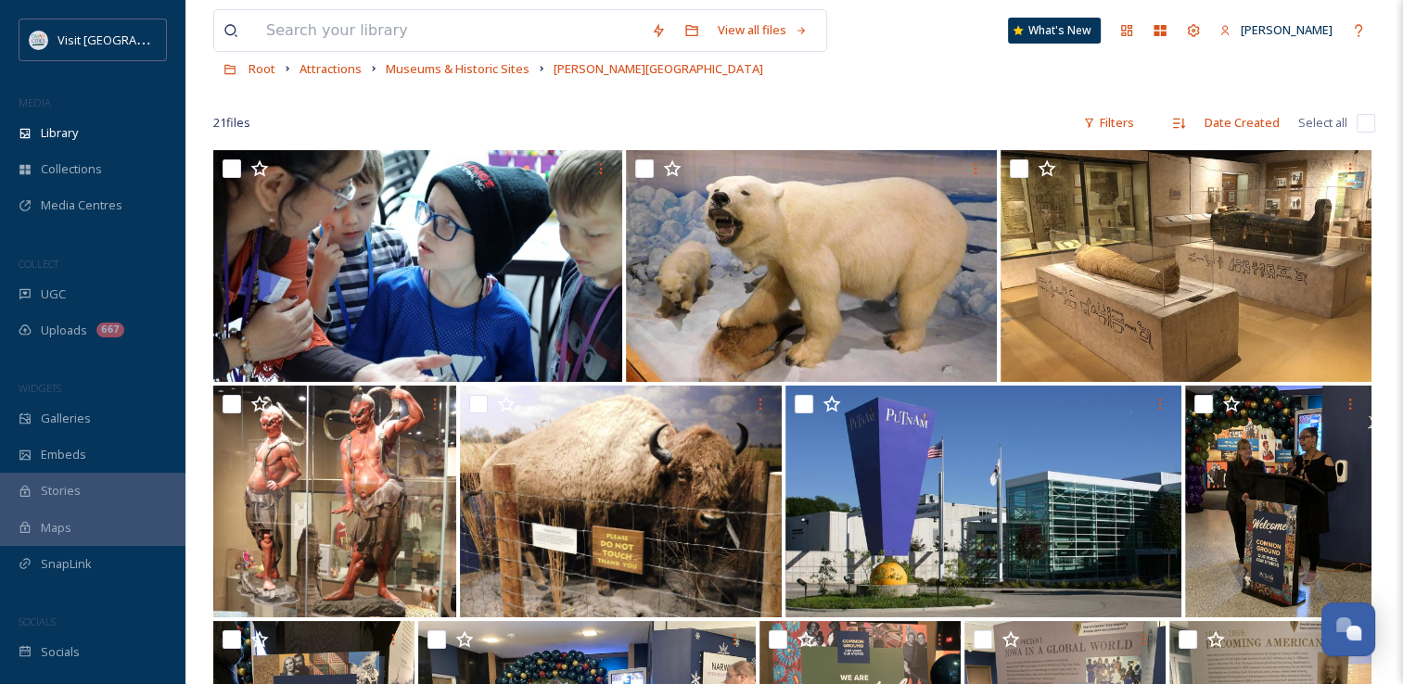
scroll to position [76, 0]
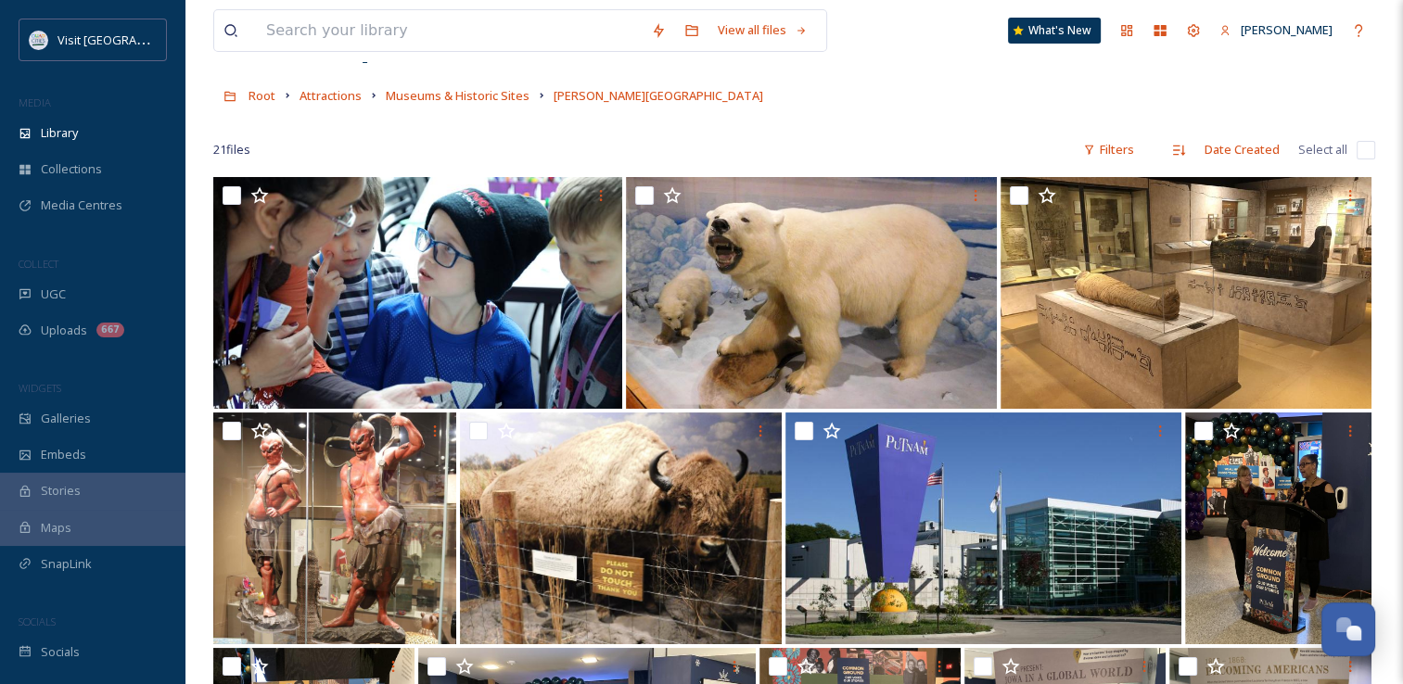
click at [727, 138] on div "21 file s Filters Date Created Select all" at bounding box center [794, 150] width 1162 height 36
click at [486, 87] on span "Museums & Historic Sites" at bounding box center [458, 95] width 144 height 17
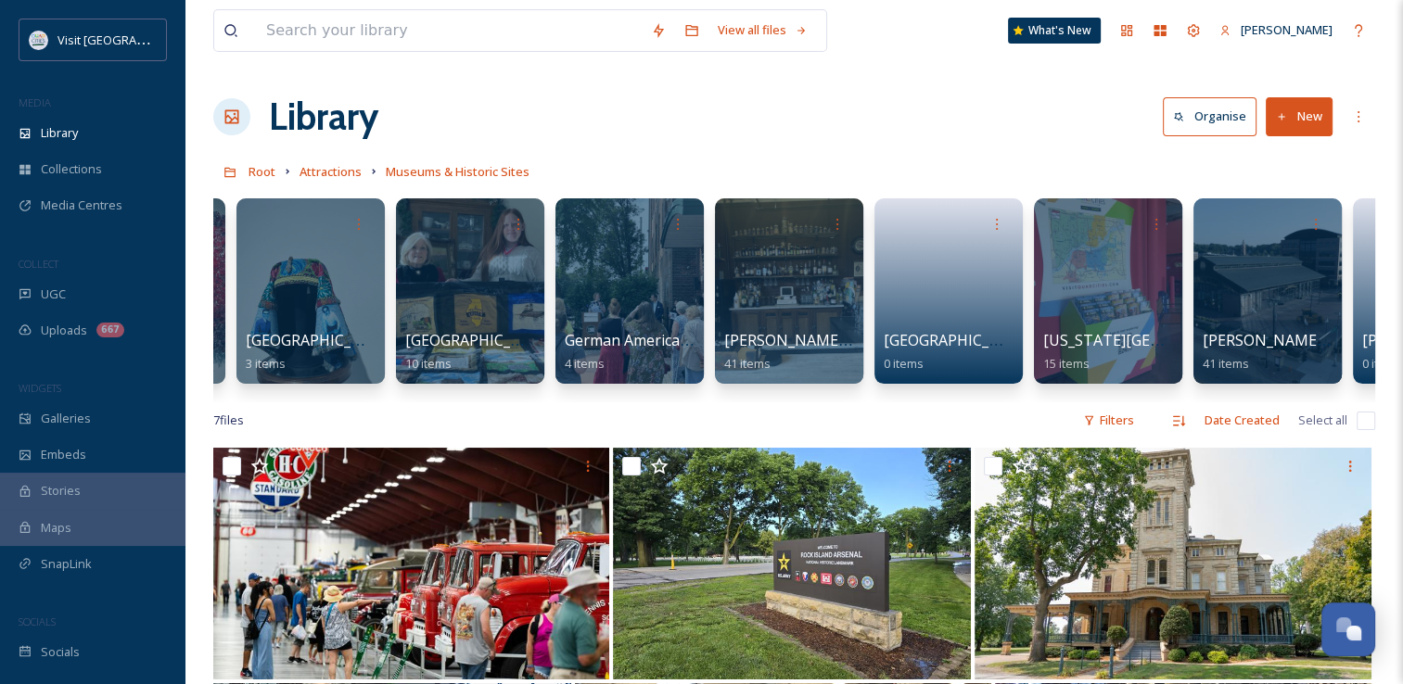
scroll to position [0, 1454]
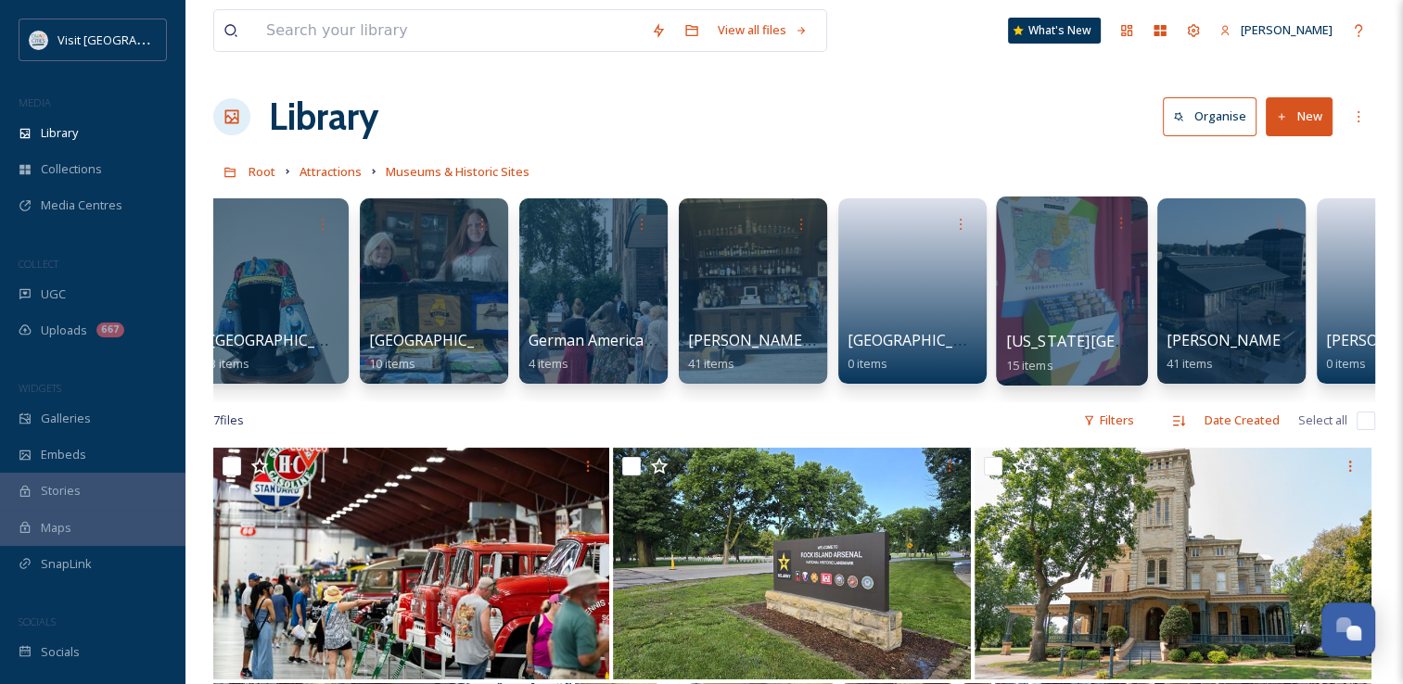
click at [1039, 306] on div at bounding box center [1071, 291] width 151 height 189
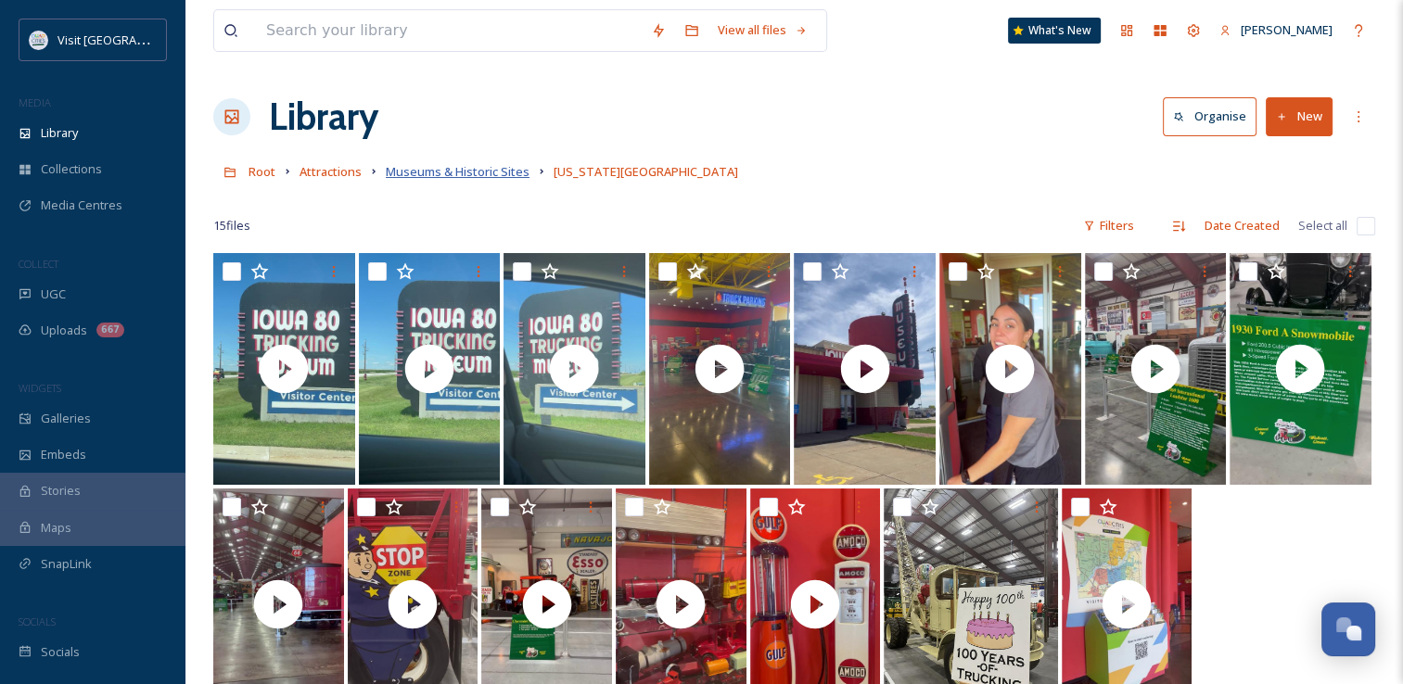
click at [475, 176] on span "Museums & Historic Sites" at bounding box center [458, 171] width 144 height 17
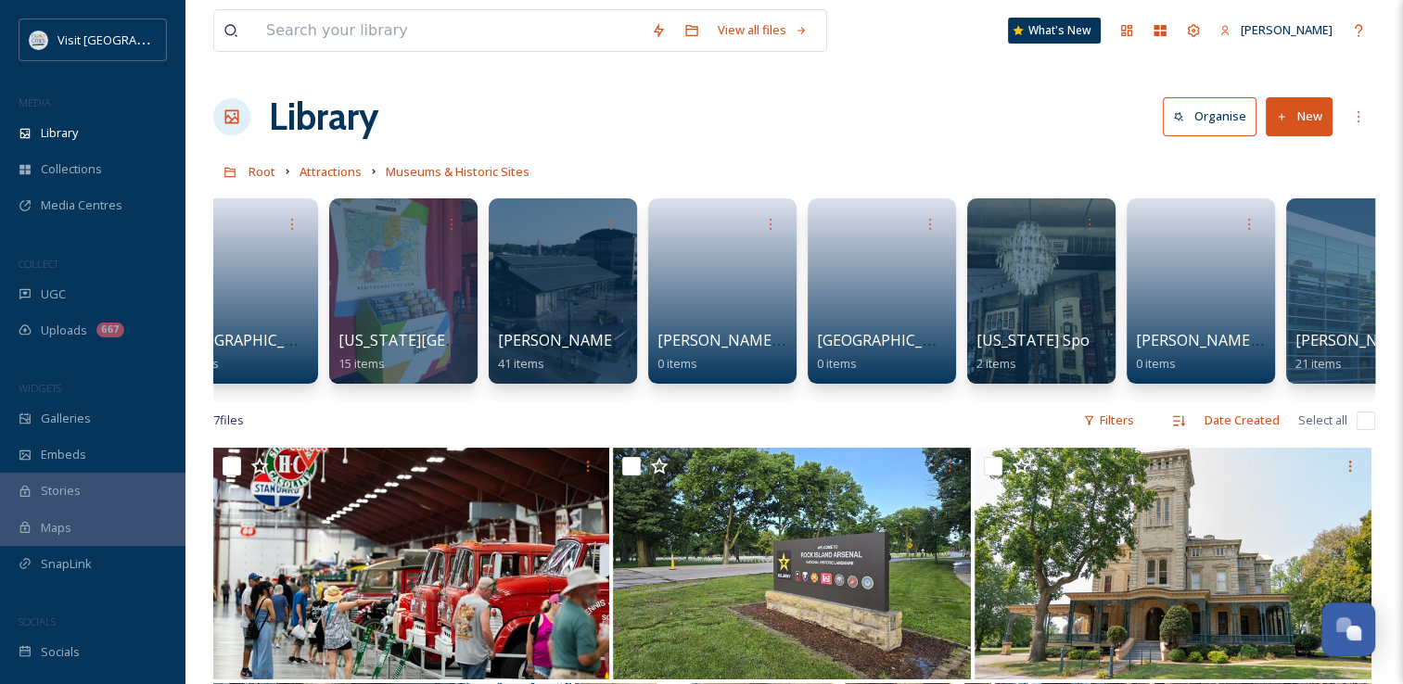
scroll to position [0, 2506]
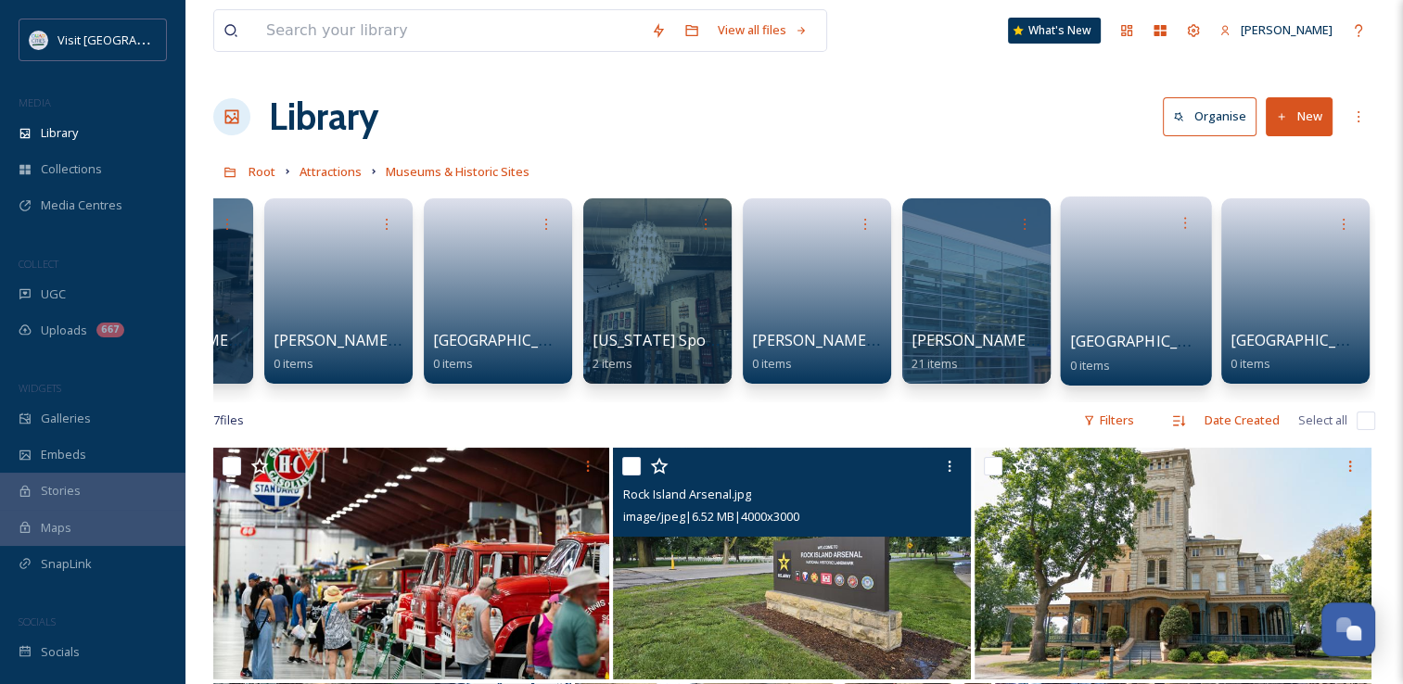
click at [1153, 309] on link at bounding box center [1136, 285] width 133 height 90
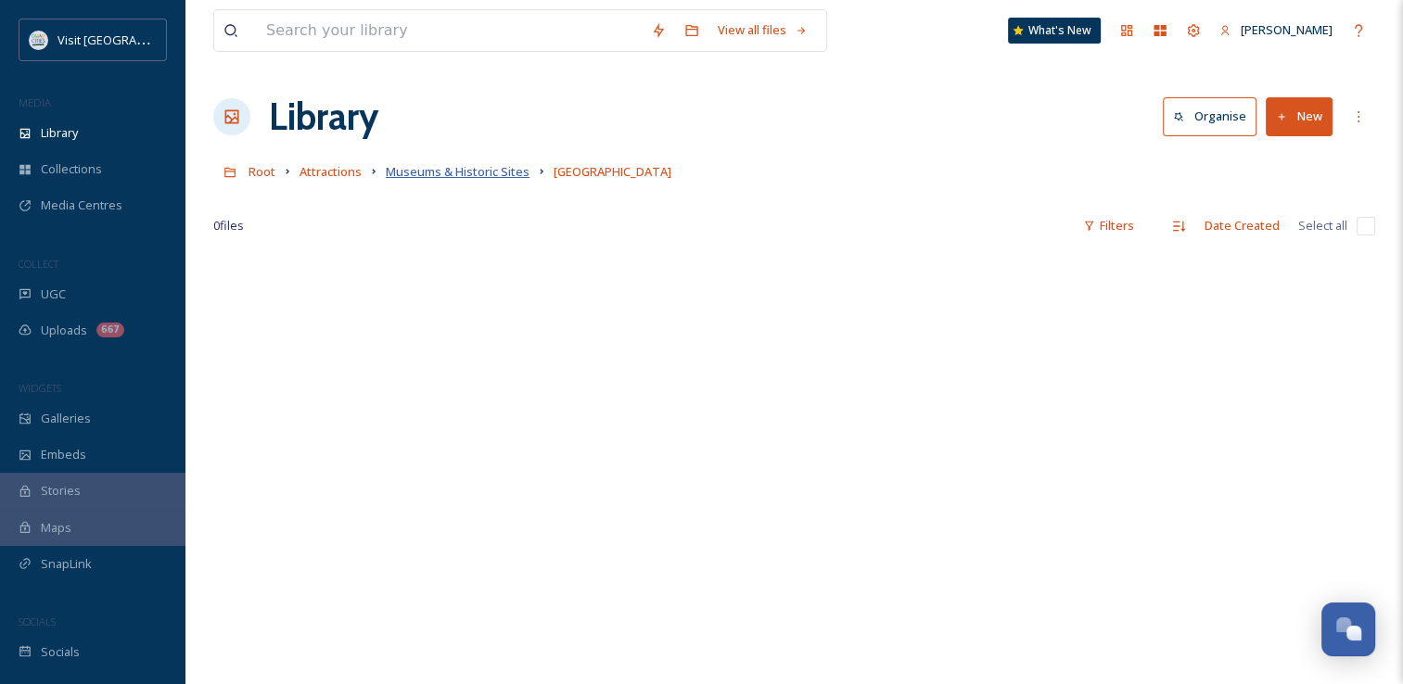
click at [452, 171] on span "Museums & Historic Sites" at bounding box center [458, 171] width 144 height 17
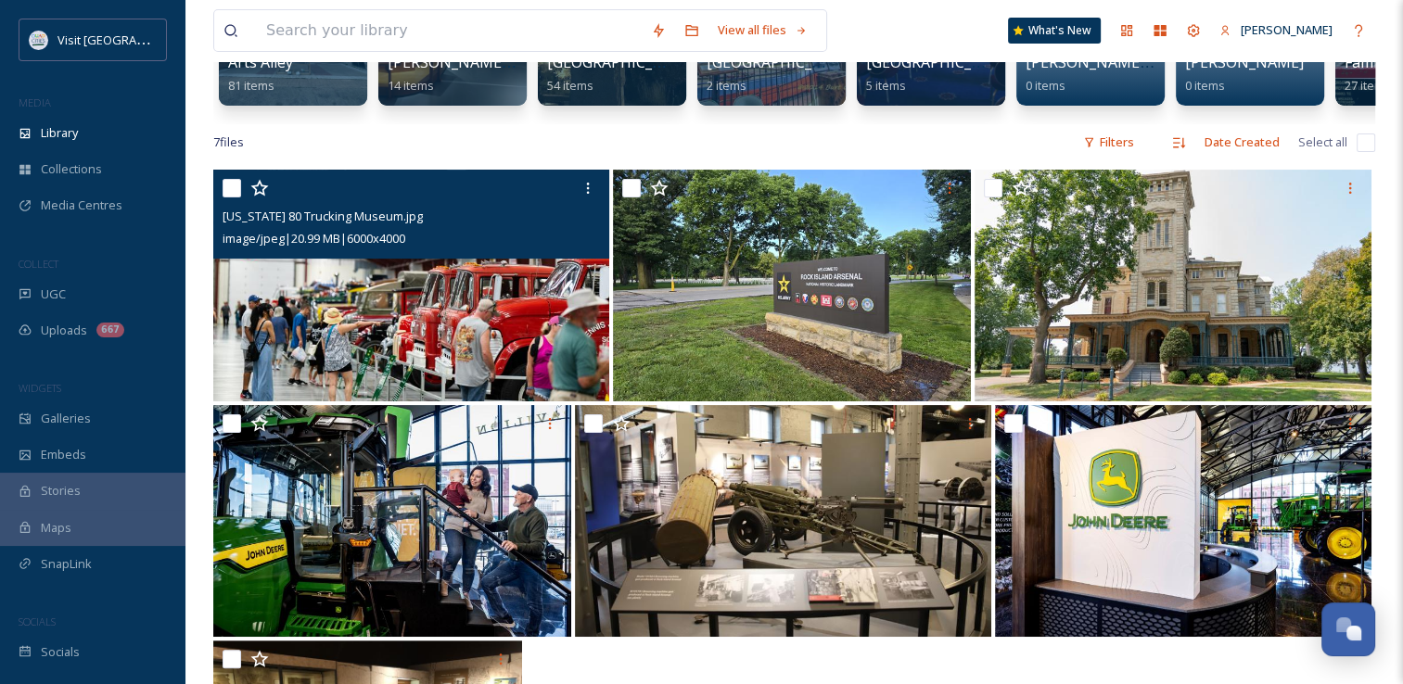
scroll to position [371, 0]
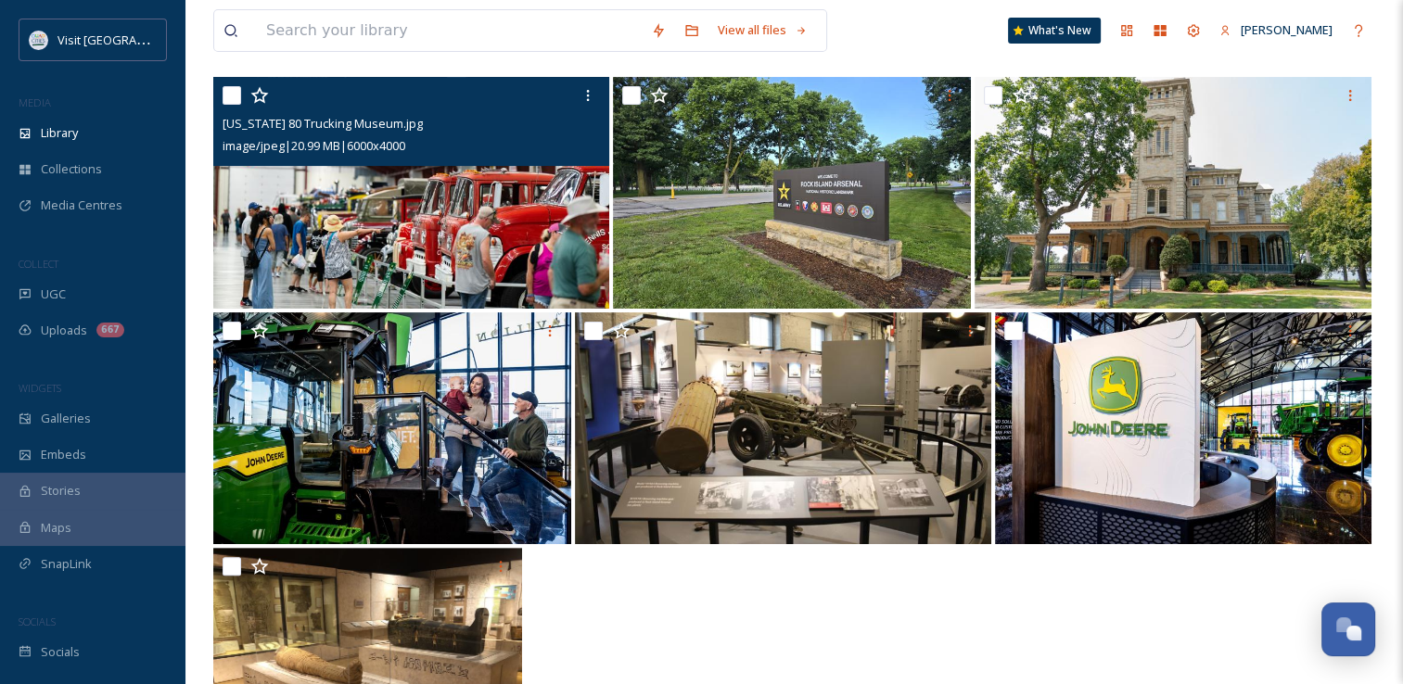
click at [477, 235] on img at bounding box center [411, 193] width 396 height 232
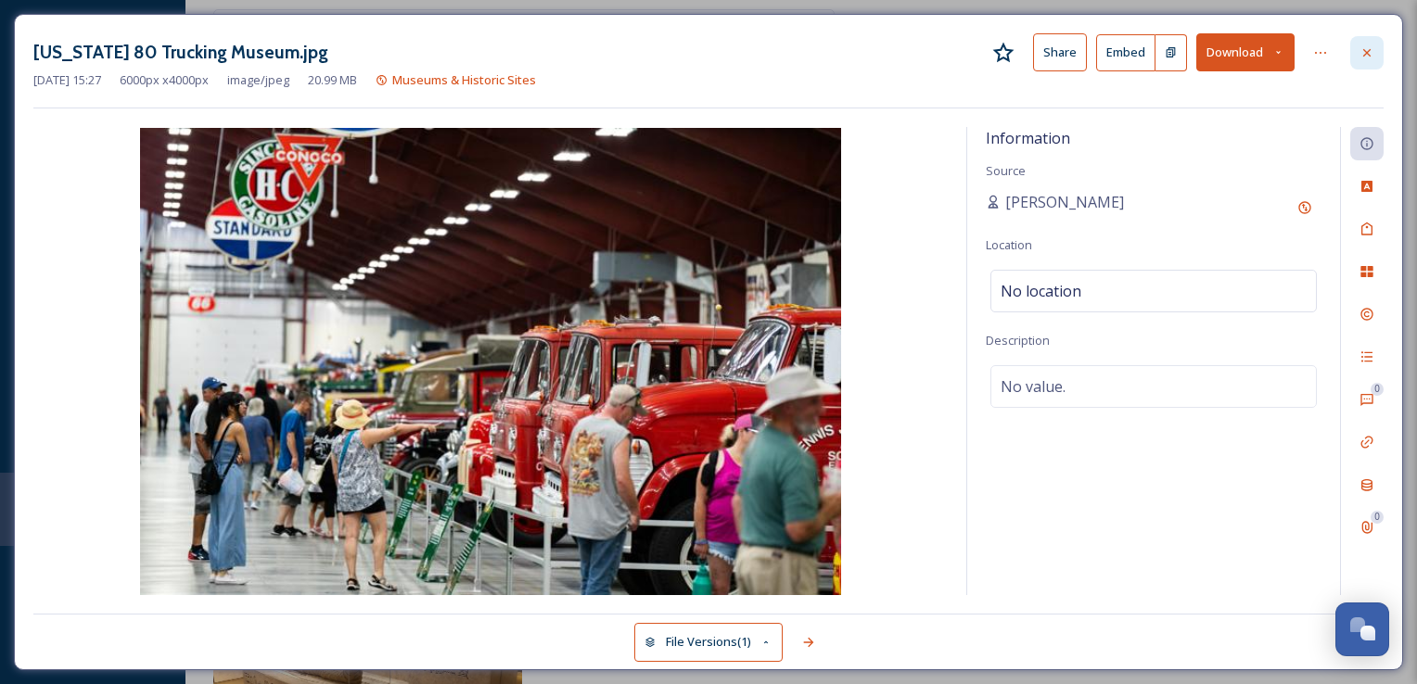
click at [1355, 43] on div at bounding box center [1366, 52] width 33 height 33
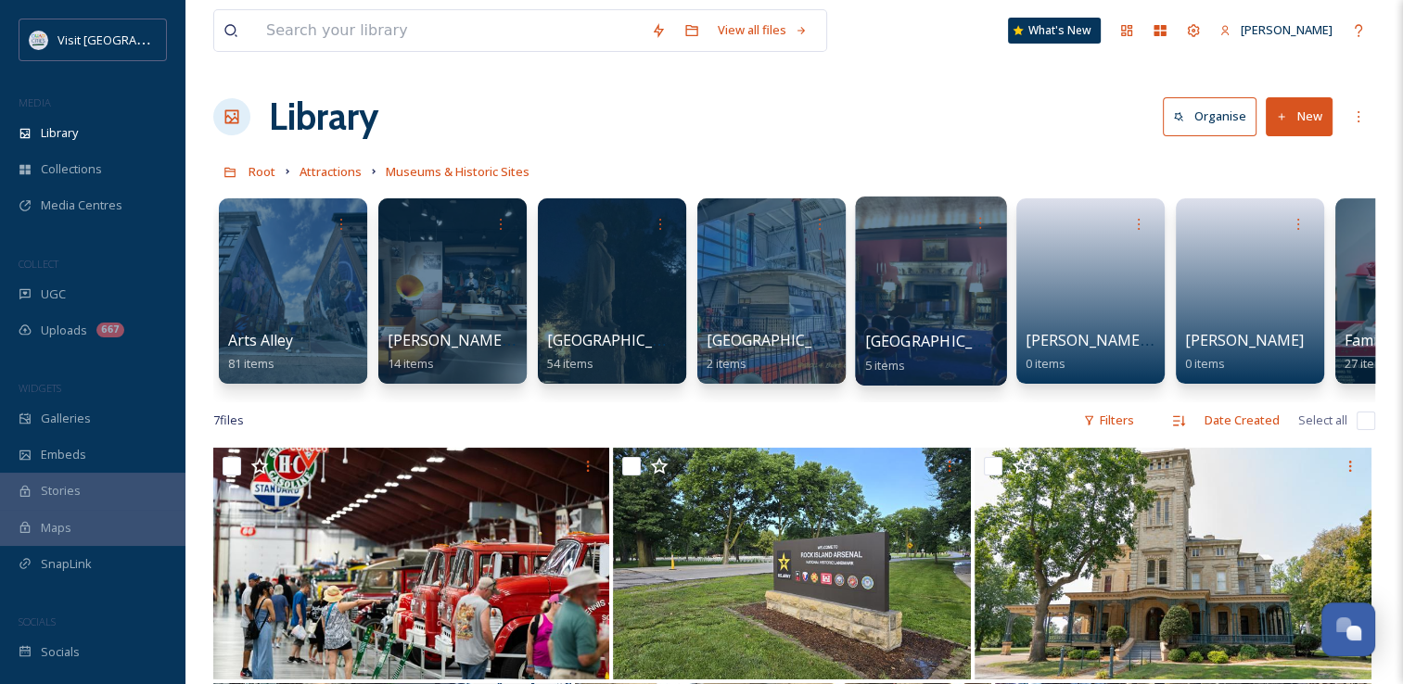
click at [881, 344] on span "[GEOGRAPHIC_DATA]" at bounding box center [941, 341] width 152 height 20
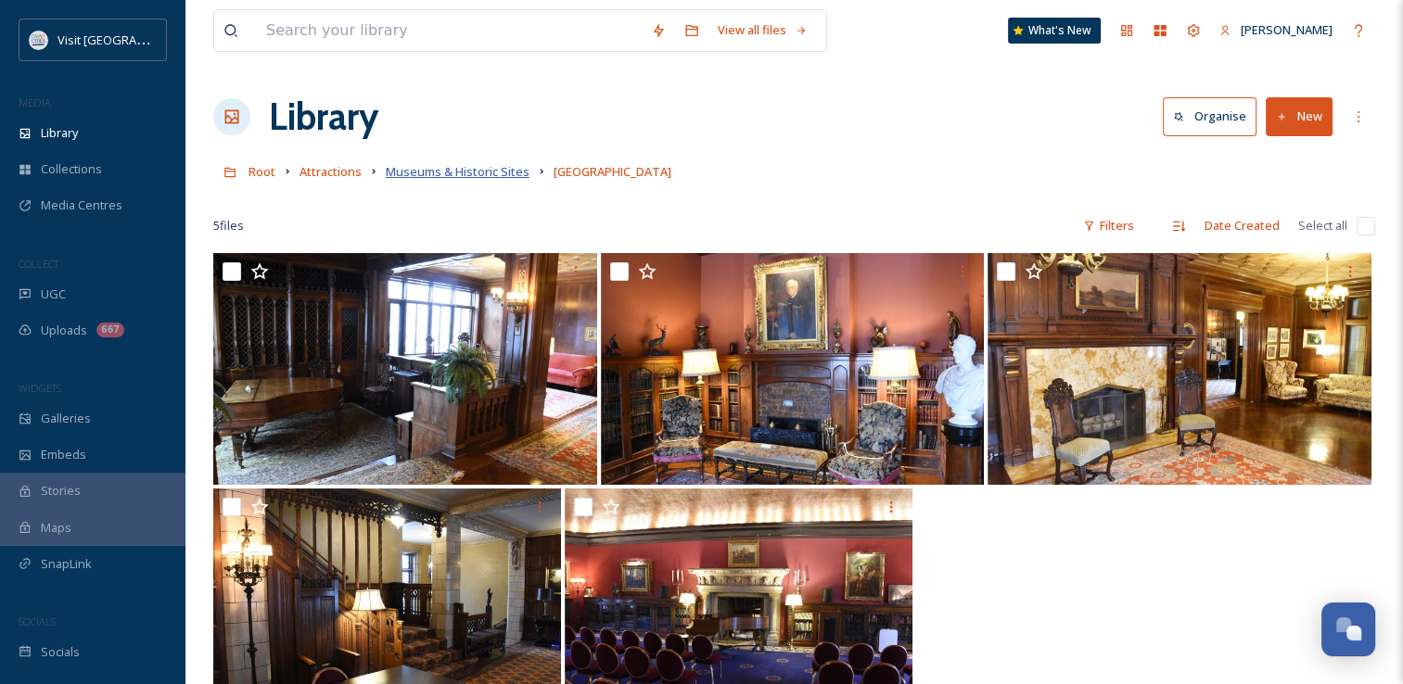
click at [435, 176] on span "Museums & Historic Sites" at bounding box center [458, 171] width 144 height 17
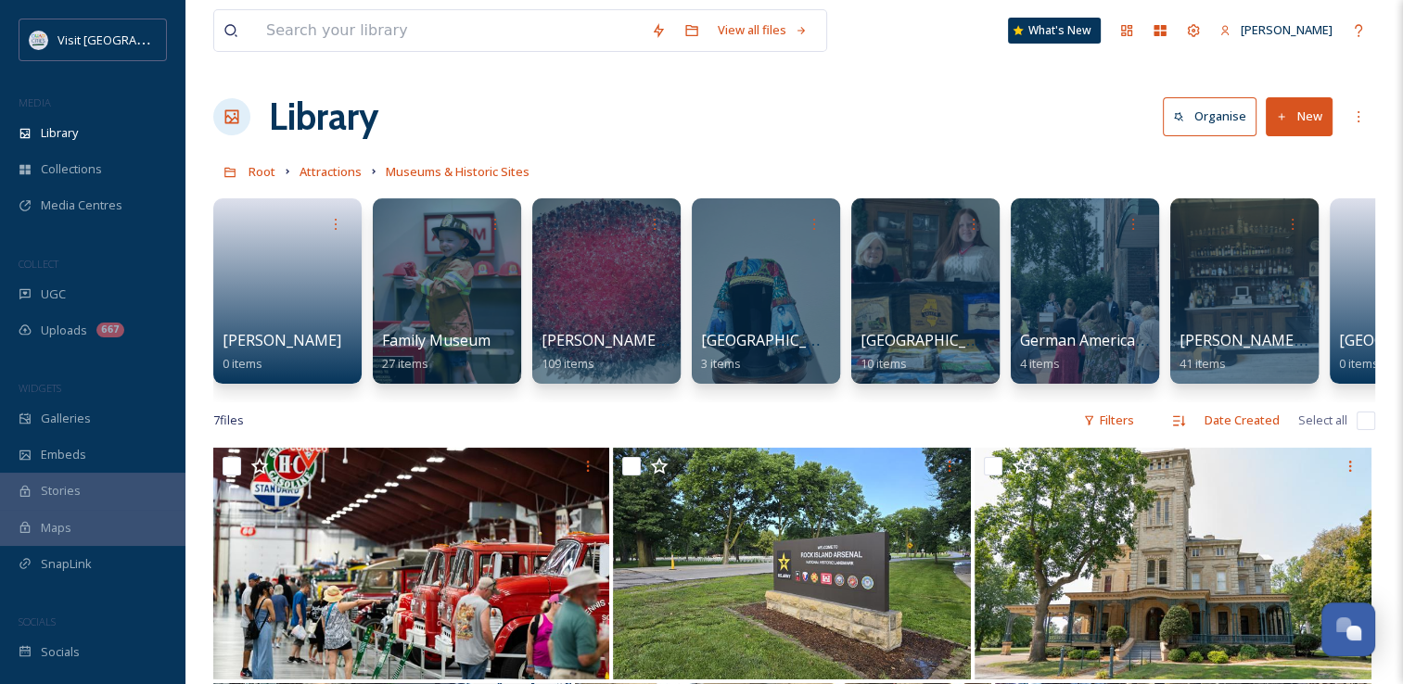
scroll to position [0, 967]
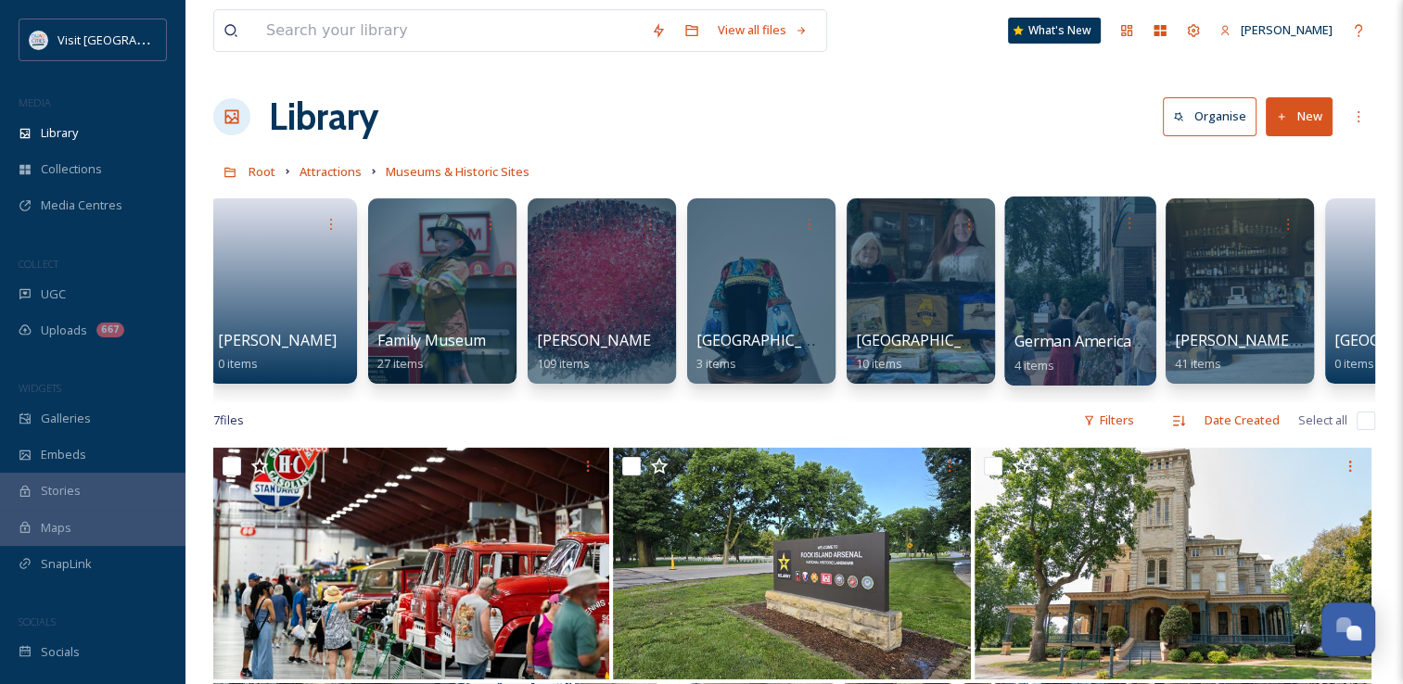
click at [1093, 296] on div at bounding box center [1079, 291] width 151 height 189
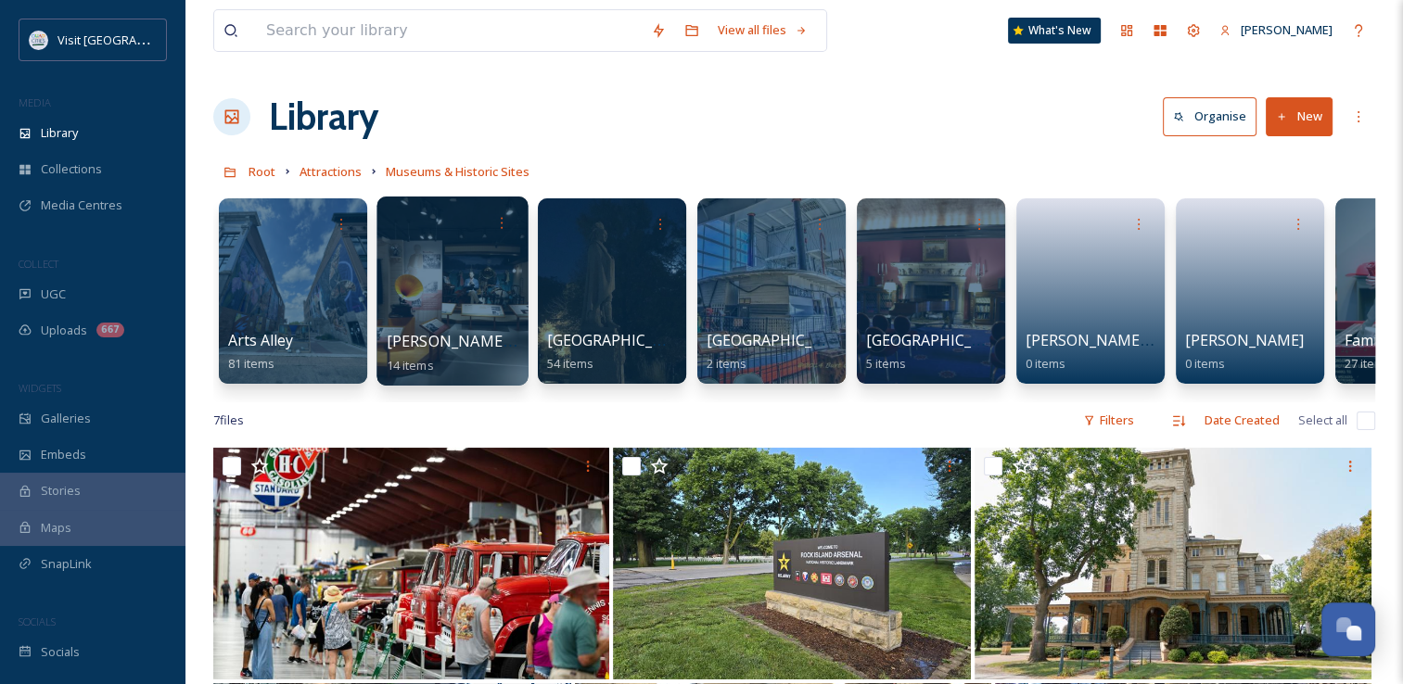
click at [484, 285] on div at bounding box center [451, 291] width 151 height 189
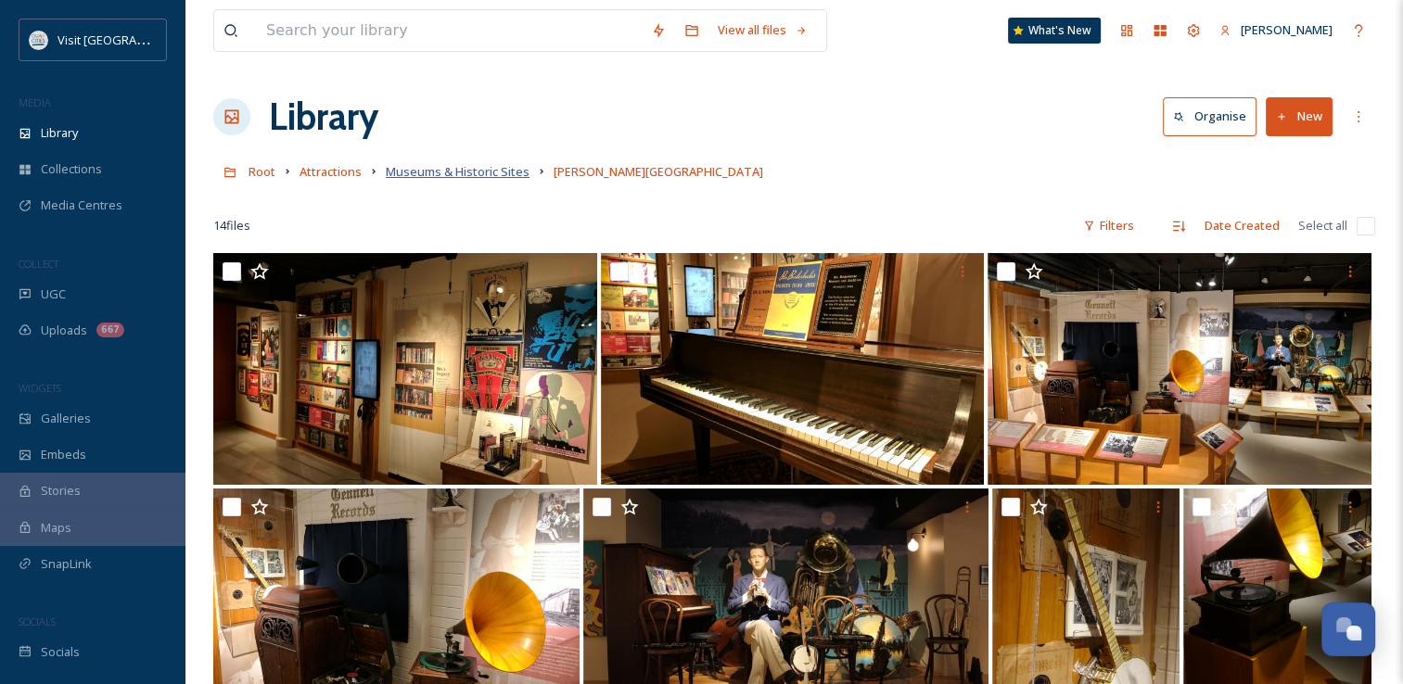
click at [404, 180] on span "Museums & Historic Sites" at bounding box center [458, 171] width 144 height 17
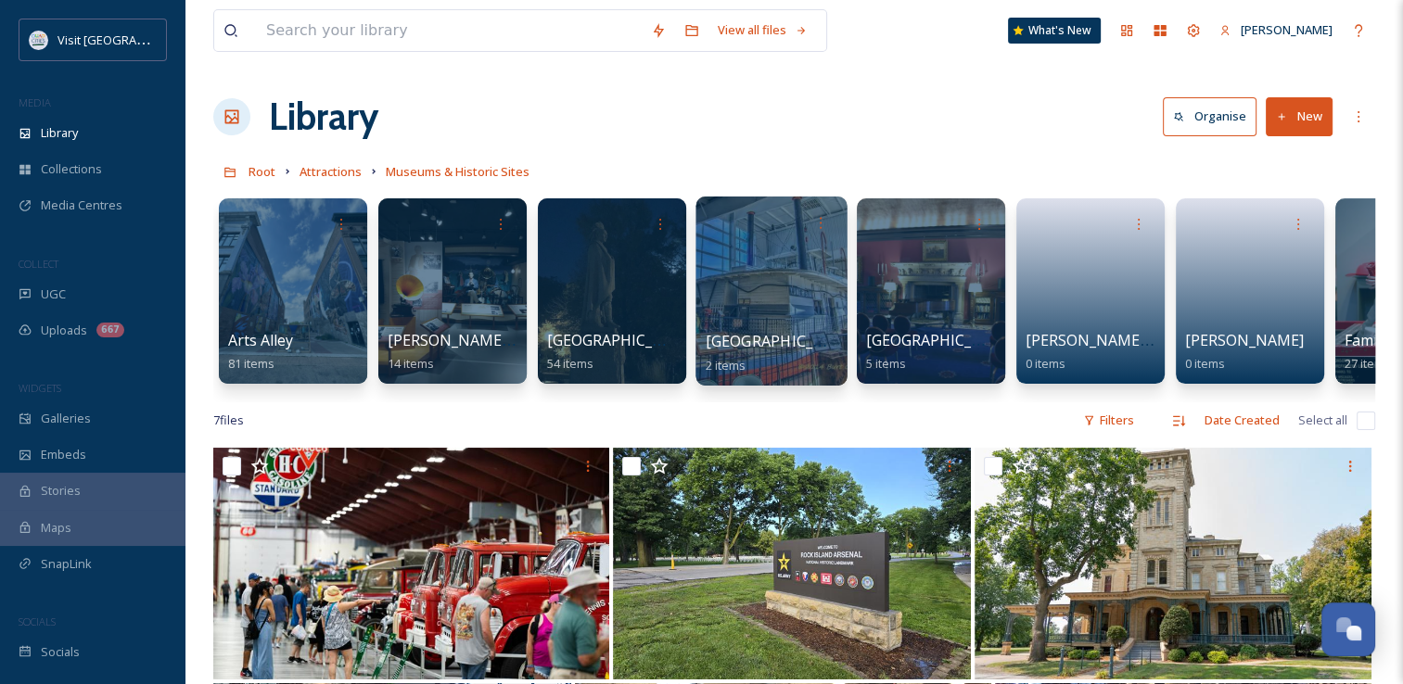
click at [763, 258] on div at bounding box center [770, 291] width 151 height 189
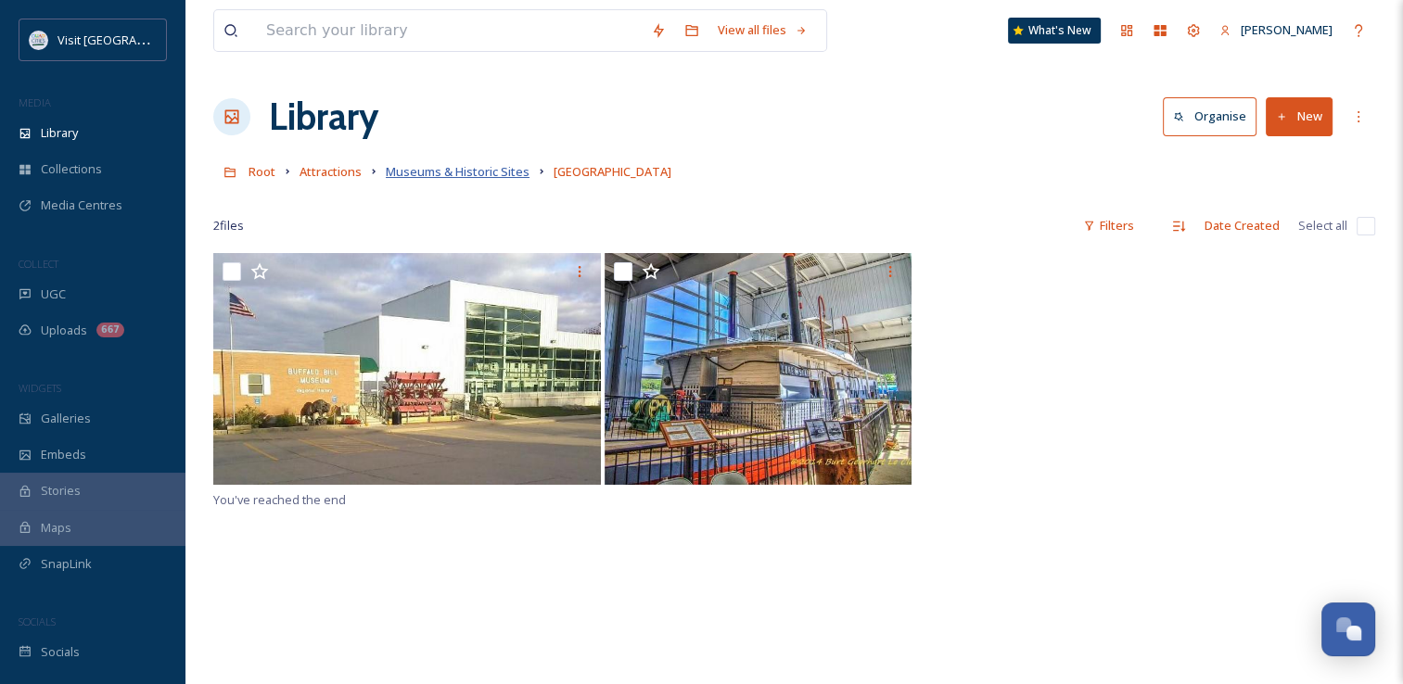
click at [503, 173] on span "Museums & Historic Sites" at bounding box center [458, 171] width 144 height 17
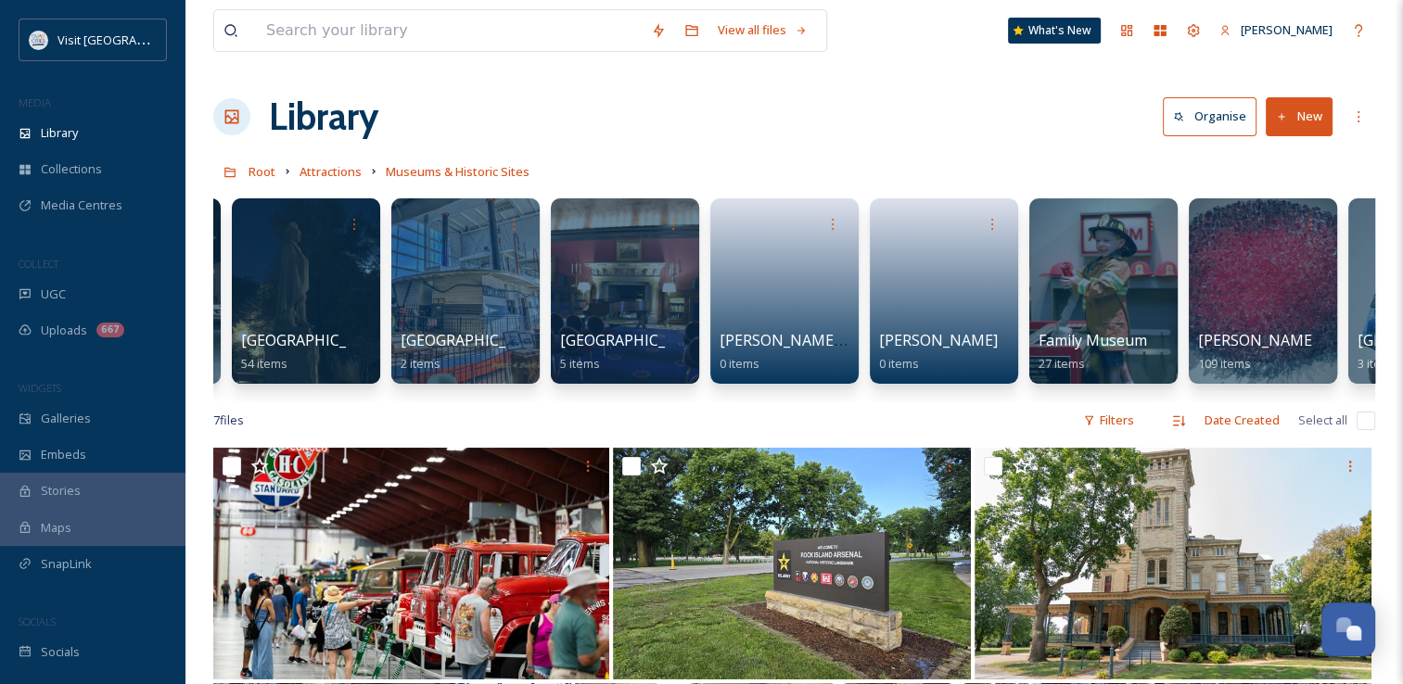
scroll to position [0, 371]
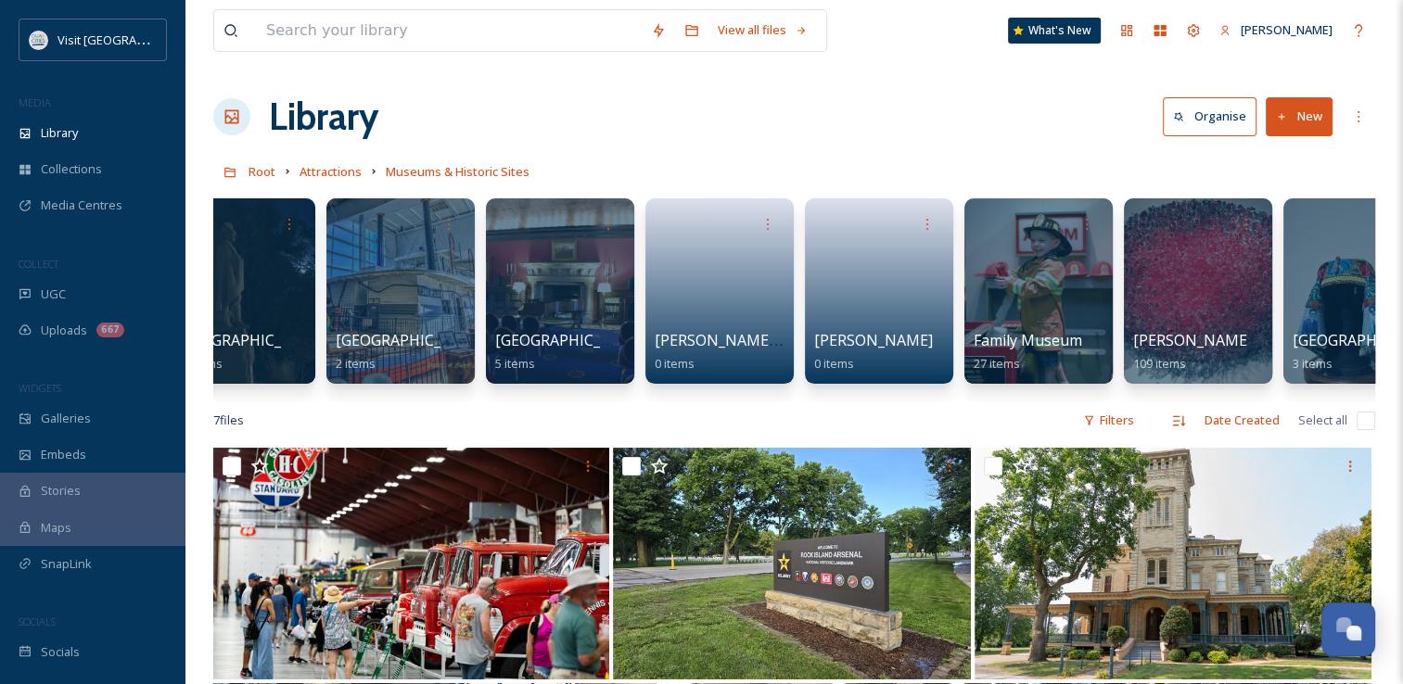
drag, startPoint x: 675, startPoint y: 426, endPoint x: 684, endPoint y: 424, distance: 9.5
click at [684, 424] on div "7 file s Filters Date Created Select all" at bounding box center [794, 420] width 1162 height 36
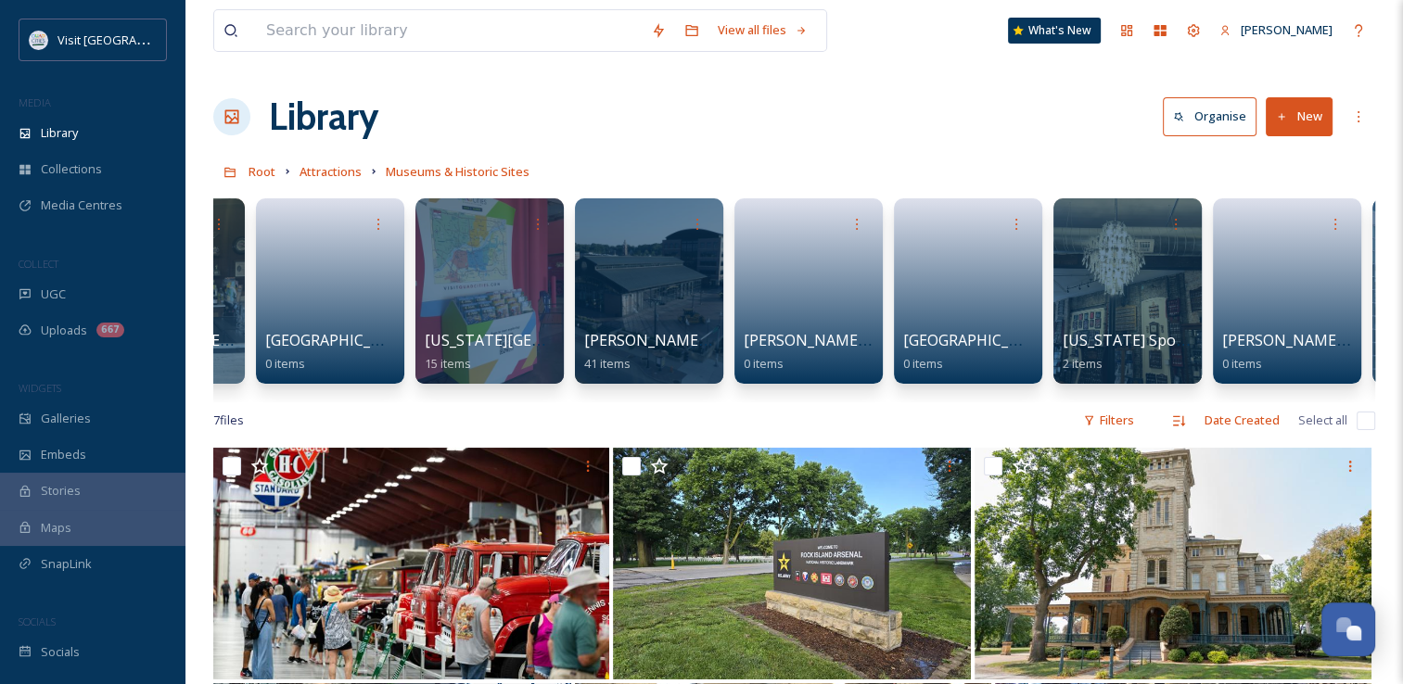
scroll to position [0, 2038]
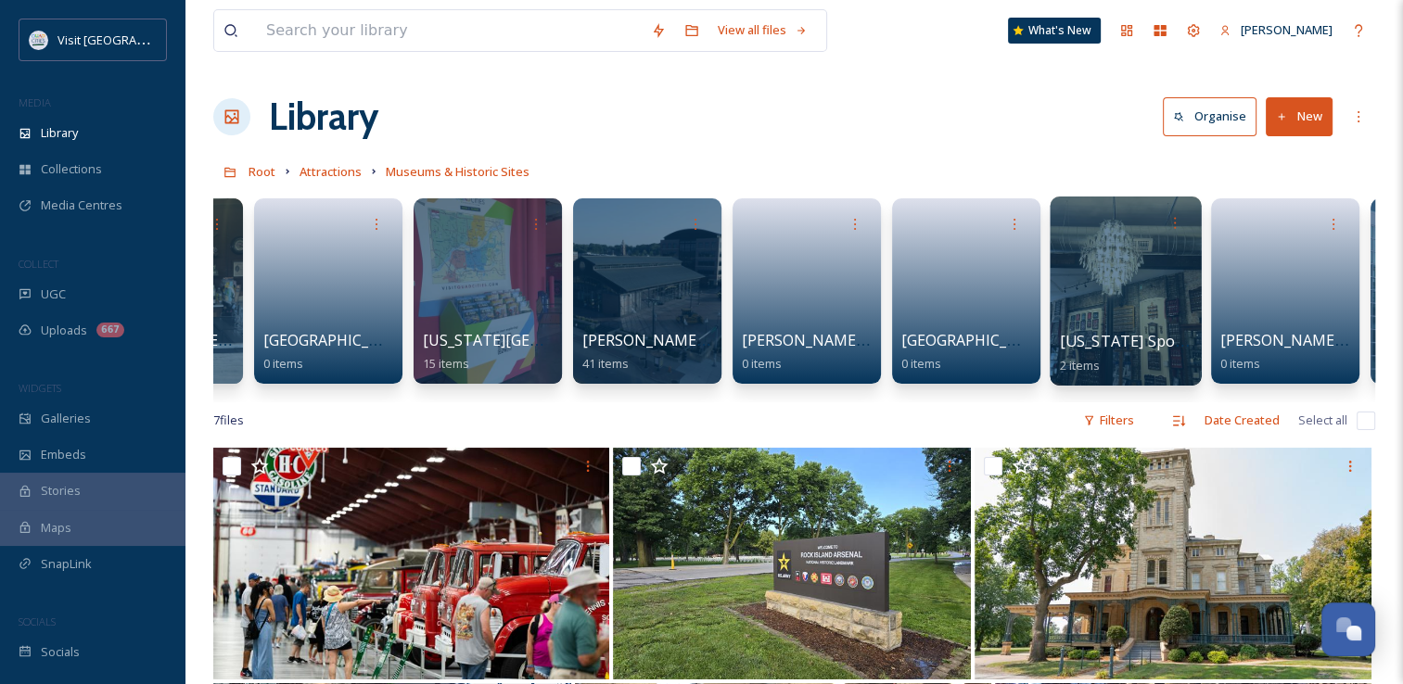
click at [1157, 271] on div at bounding box center [1124, 291] width 151 height 189
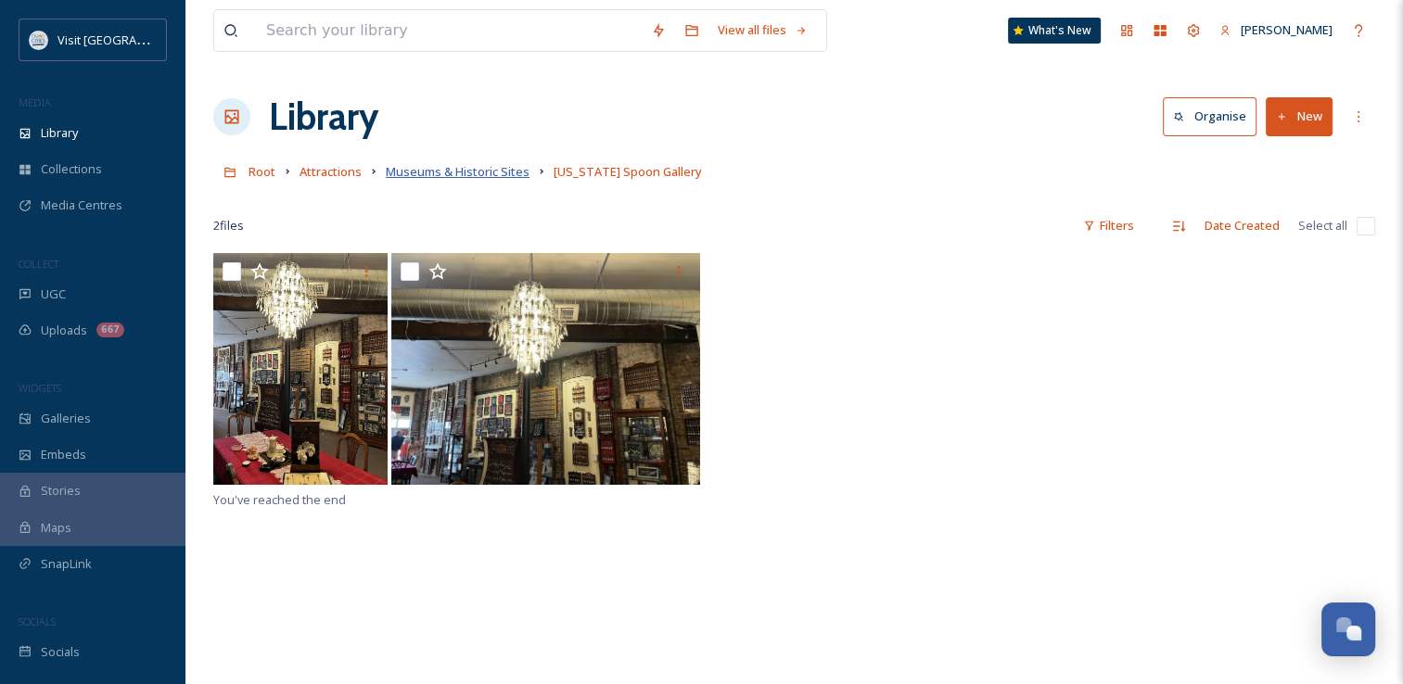
click at [459, 172] on span "Museums & Historic Sites" at bounding box center [458, 171] width 144 height 17
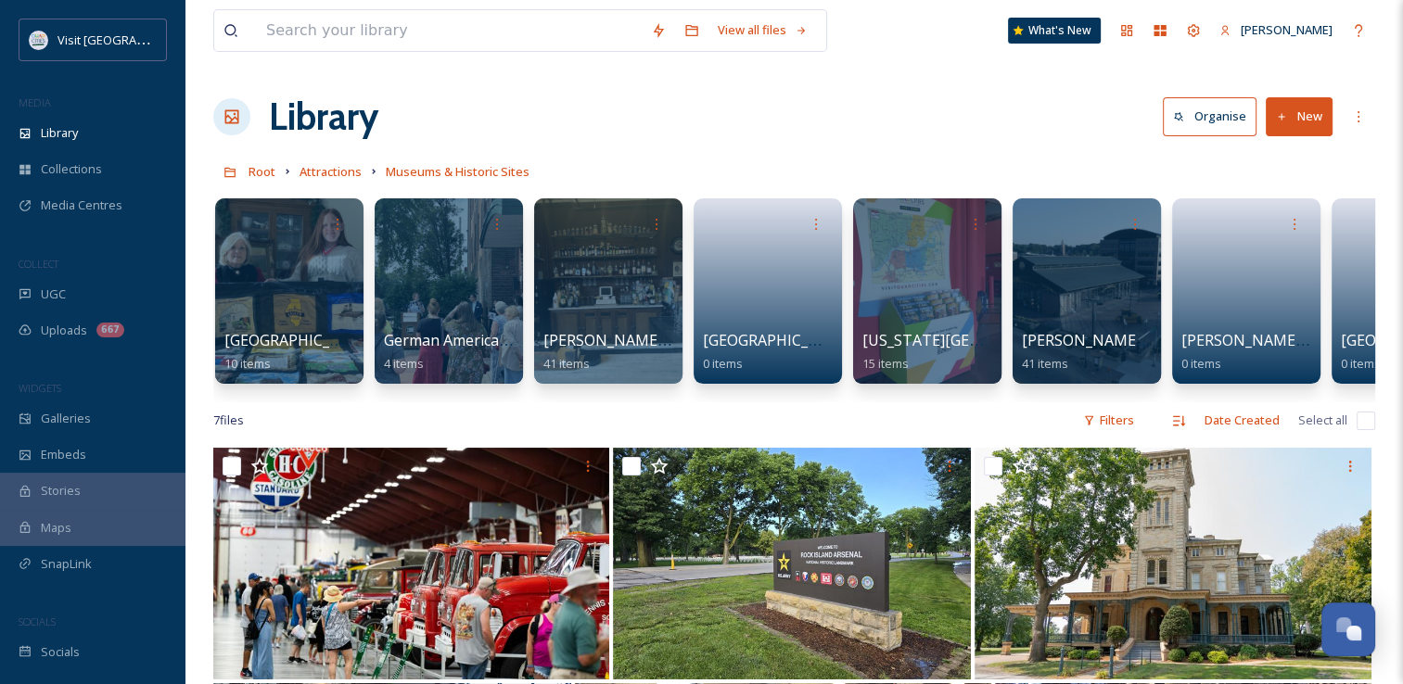
scroll to position [0, 1502]
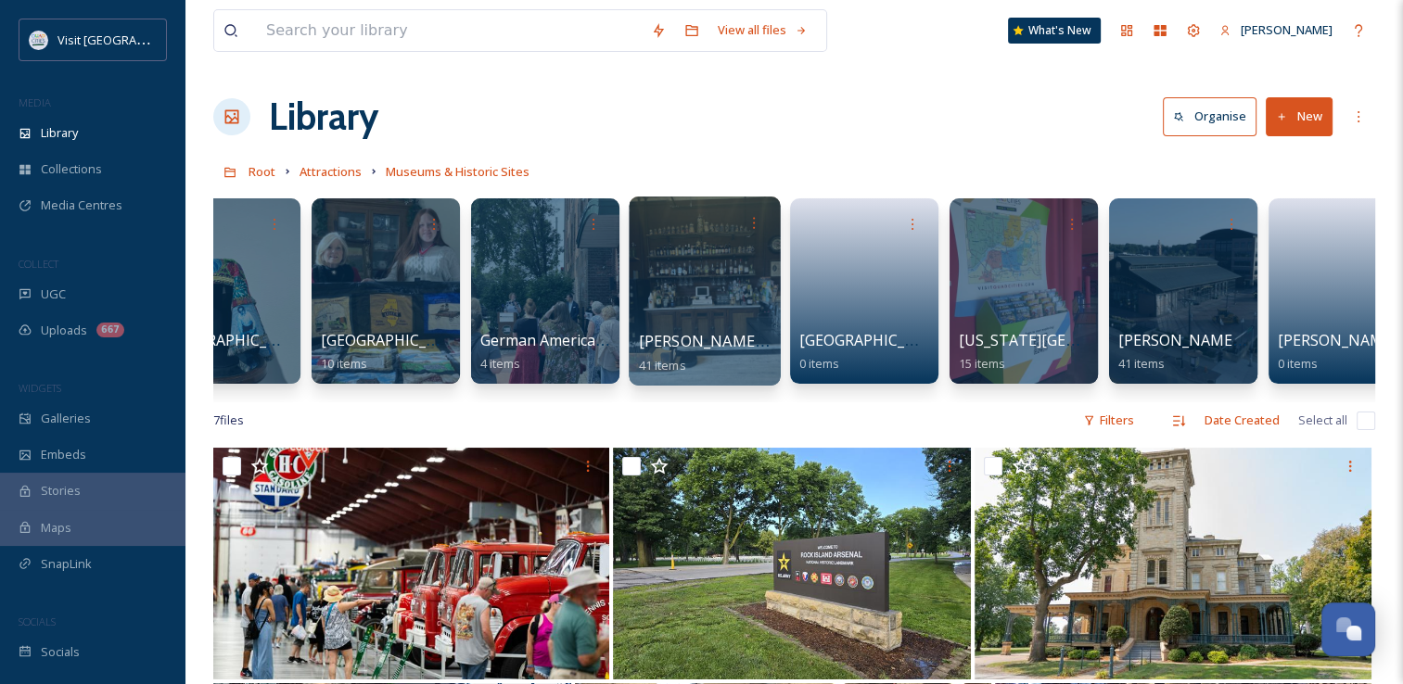
click at [712, 295] on div at bounding box center [704, 291] width 151 height 189
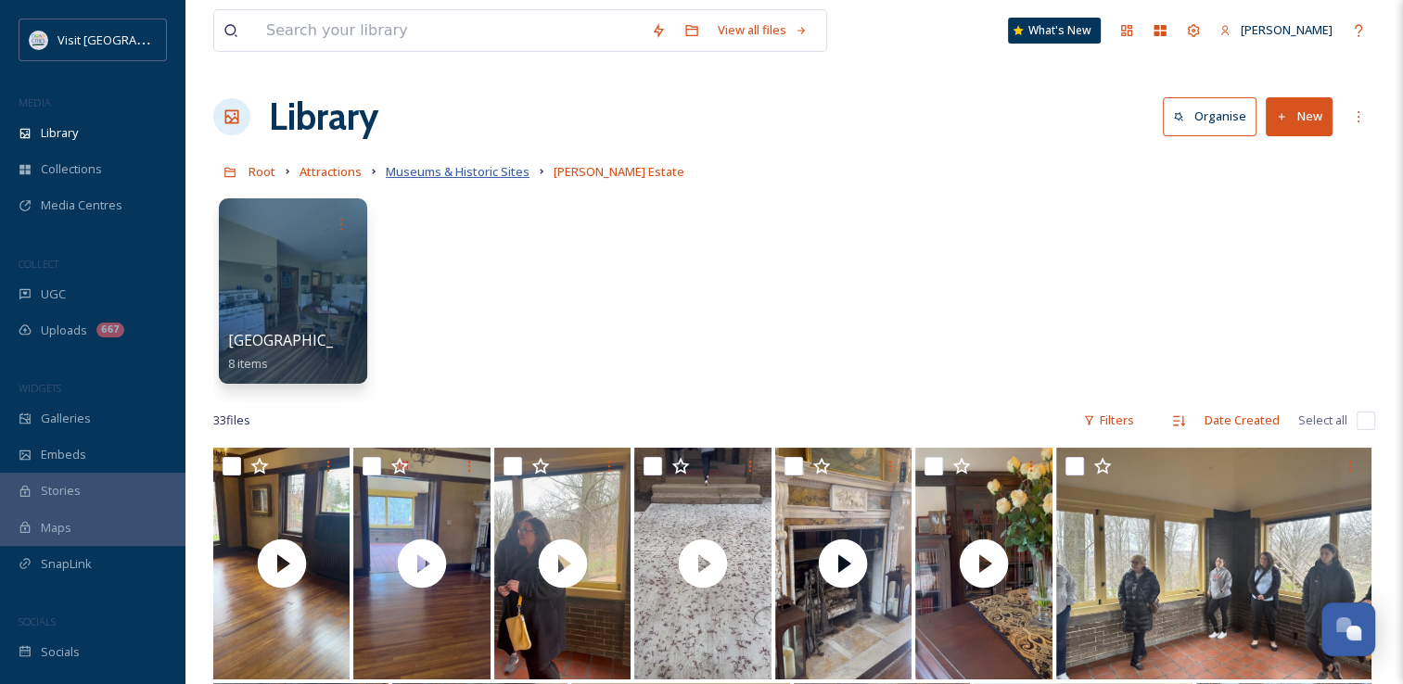
click at [434, 170] on span "Museums & Historic Sites" at bounding box center [458, 171] width 144 height 17
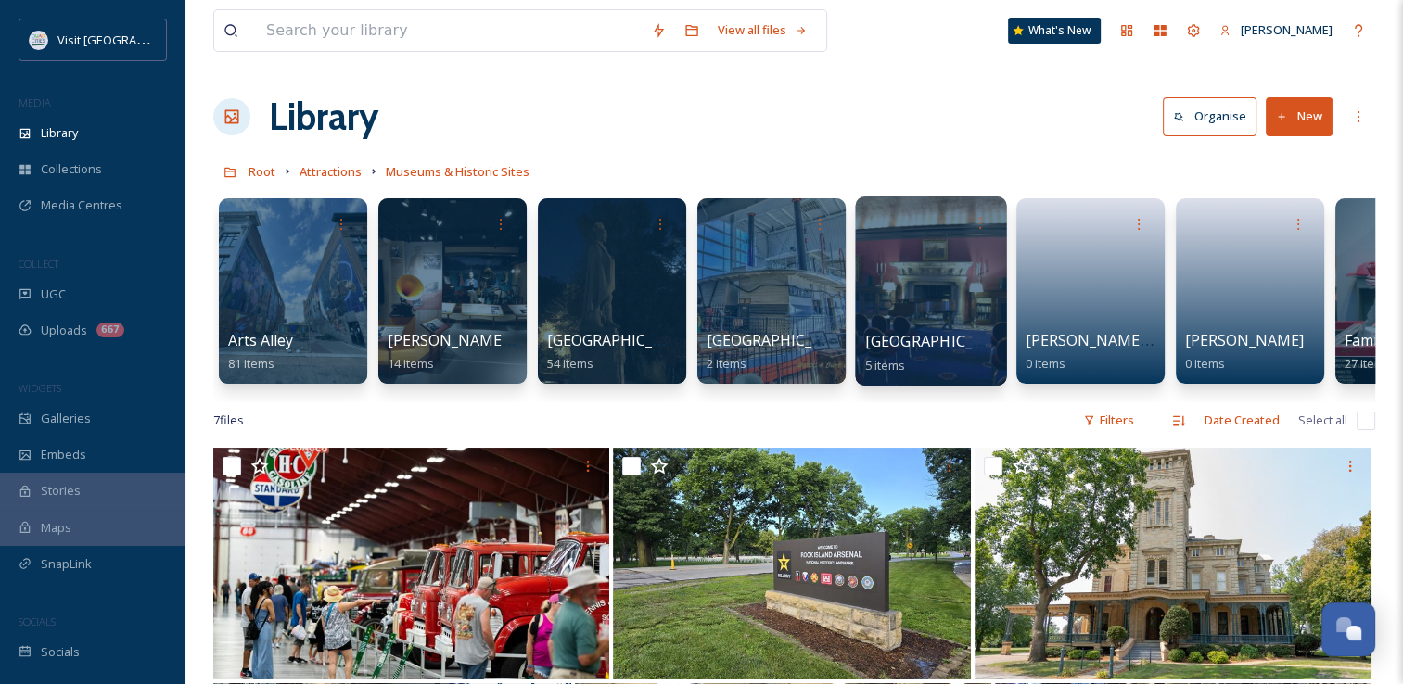
click at [922, 290] on div at bounding box center [930, 291] width 151 height 189
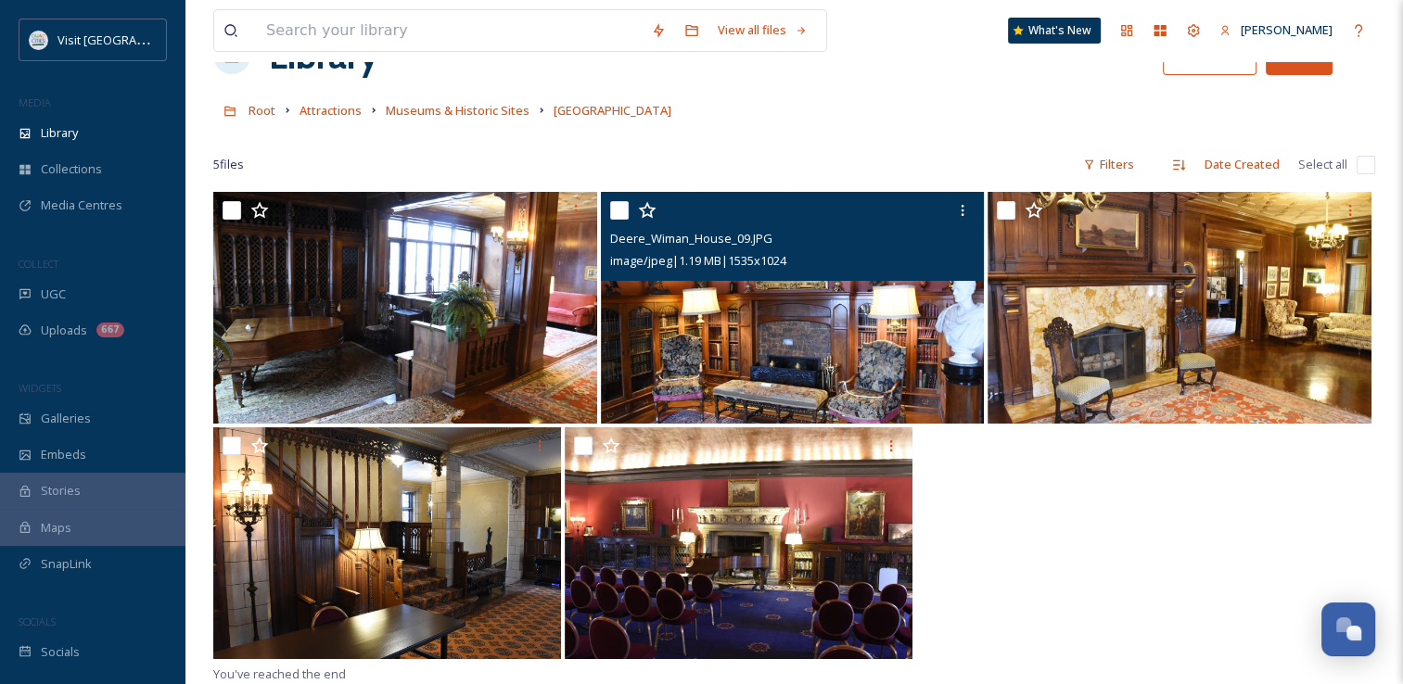
scroll to position [93, 0]
